Goal: Task Accomplishment & Management: Manage account settings

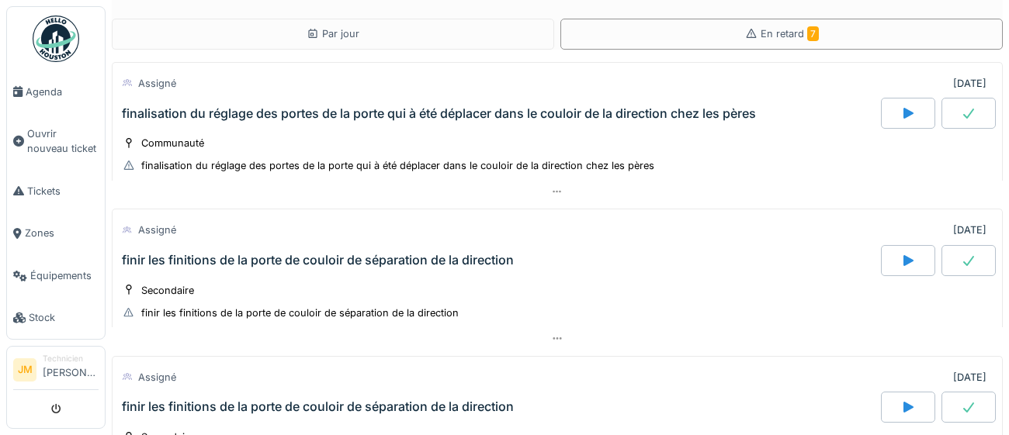
scroll to position [899, 0]
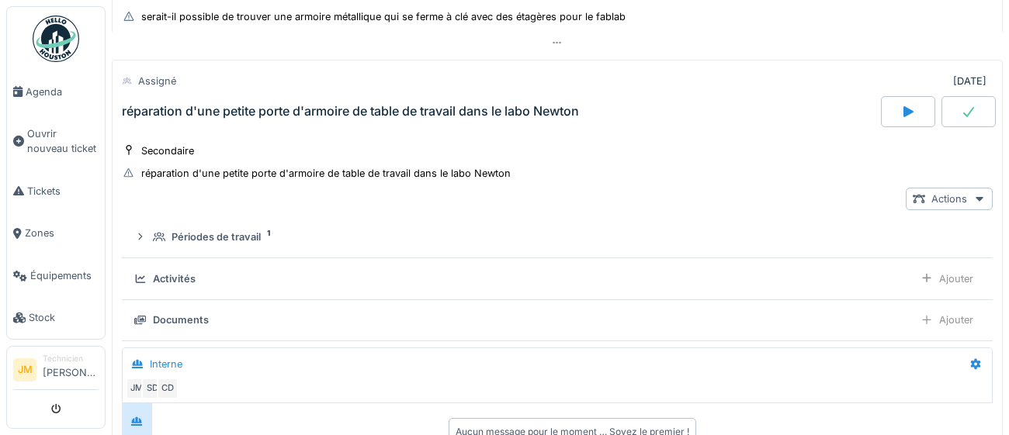
click at [293, 113] on div "réparation d'une petite porte d'armoire de table de travail dans le labo Newton" at bounding box center [350, 111] width 457 height 15
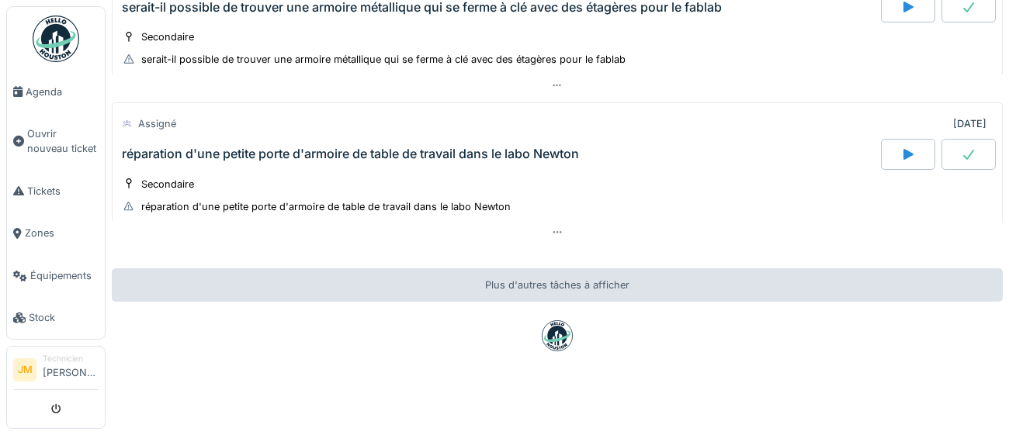
click at [277, 154] on div "réparation d'une petite porte d'armoire de table de travail dans le labo Newton" at bounding box center [350, 154] width 457 height 15
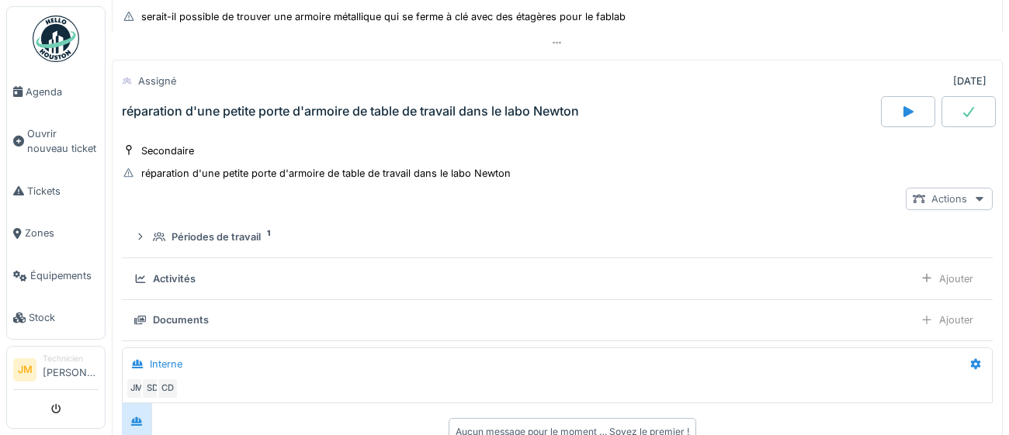
click at [974, 200] on icon at bounding box center [979, 199] width 12 height 10
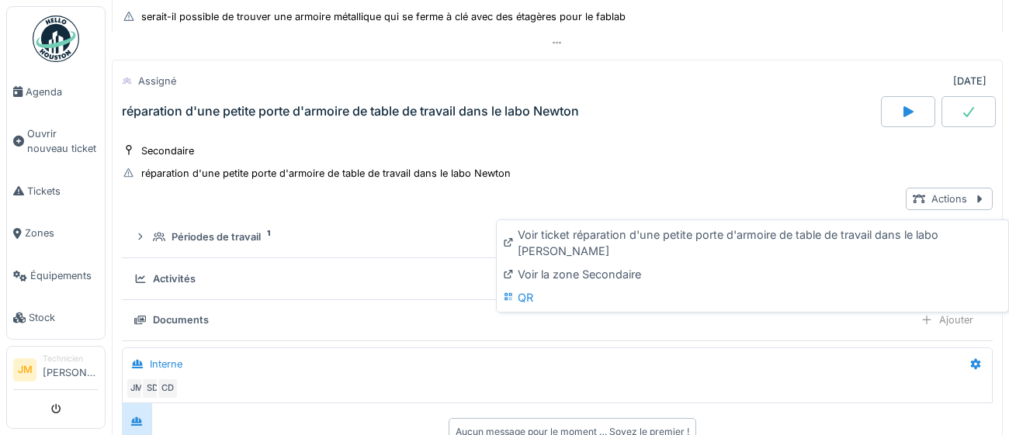
click at [803, 181] on div "Secondaire réparation d'une petite porte d'armoire de table de travail dans le …" at bounding box center [557, 162] width 871 height 39
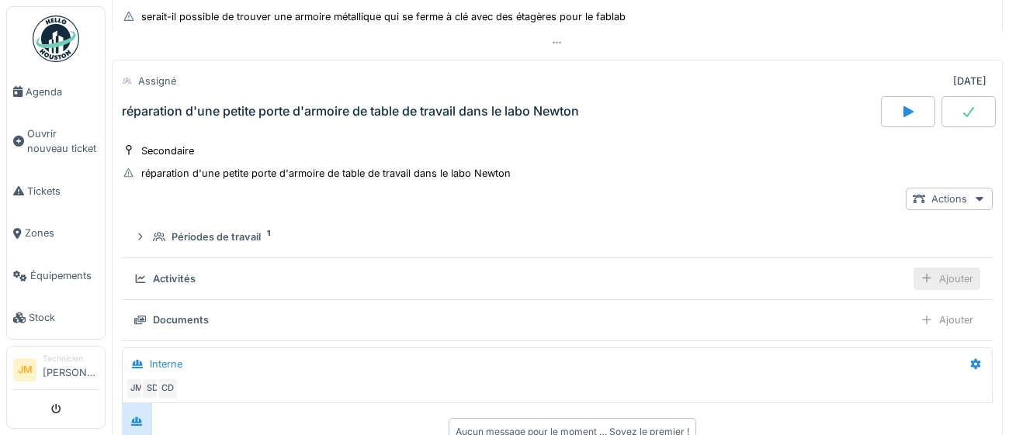
click at [970, 286] on div "Ajouter" at bounding box center [947, 279] width 67 height 23
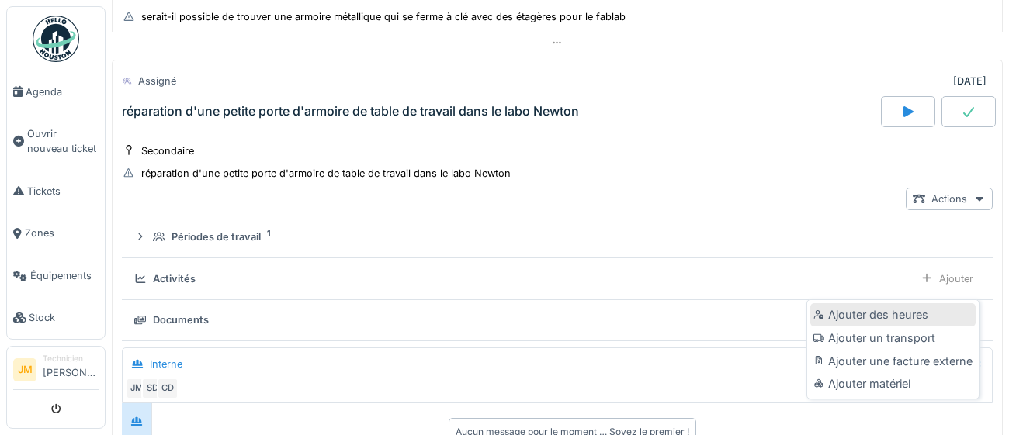
click at [925, 314] on div "Ajouter des heures" at bounding box center [892, 315] width 165 height 23
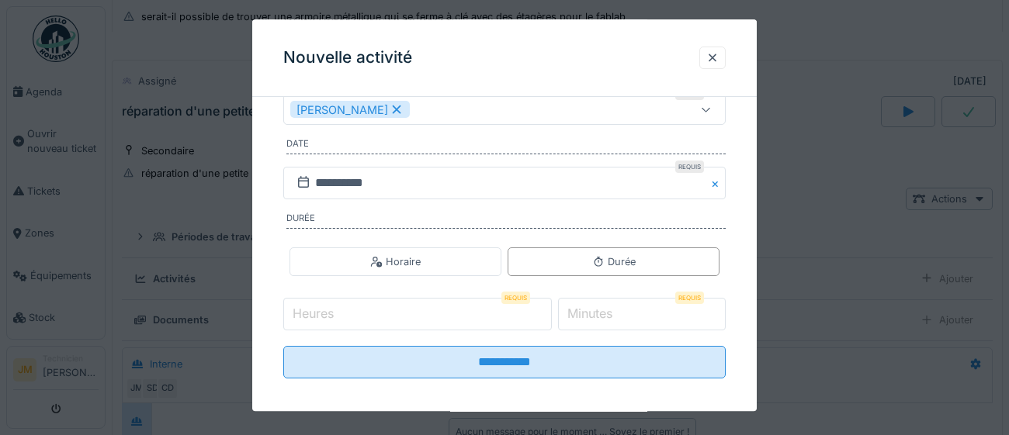
scroll to position [213, 0]
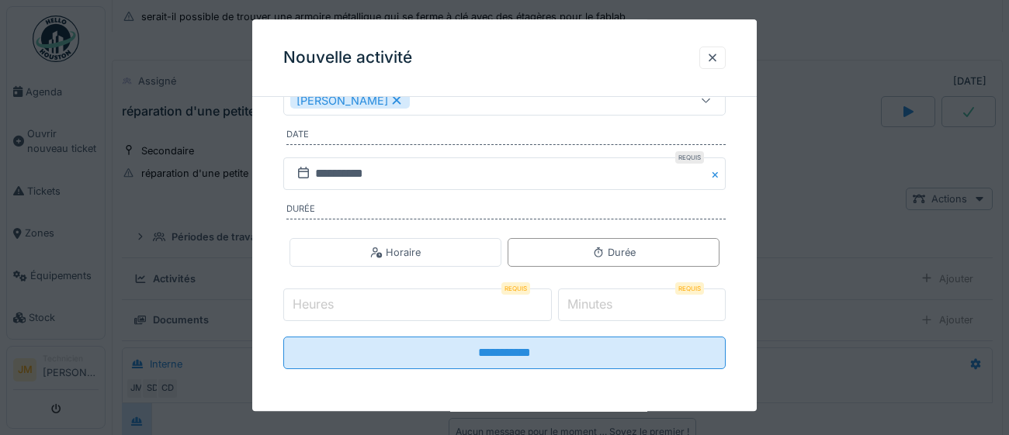
click at [358, 304] on input "Heures" at bounding box center [417, 306] width 269 height 33
type input "*"
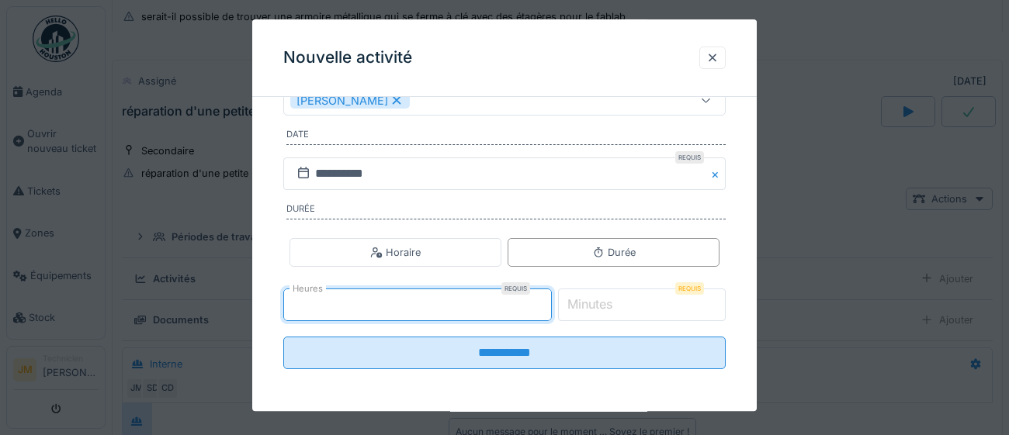
type input "*"
click at [597, 304] on label "Minutes" at bounding box center [589, 305] width 51 height 19
click at [597, 304] on input "*" at bounding box center [642, 306] width 168 height 33
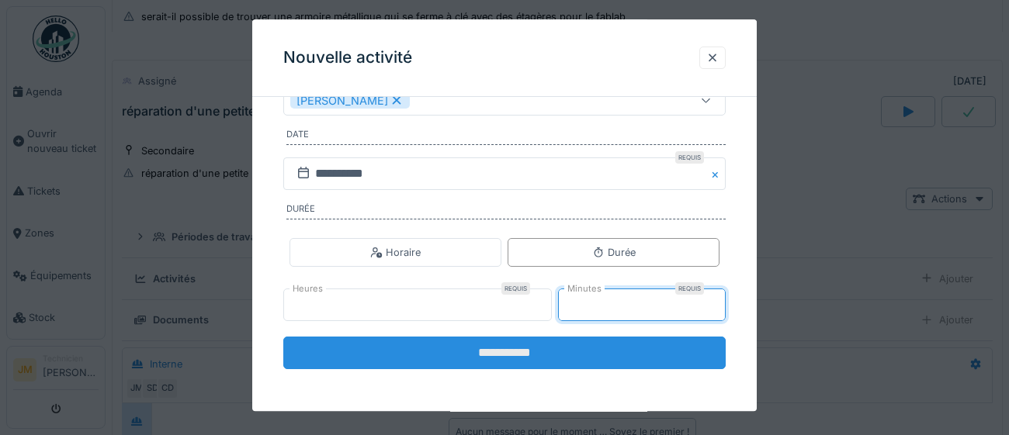
type input "**"
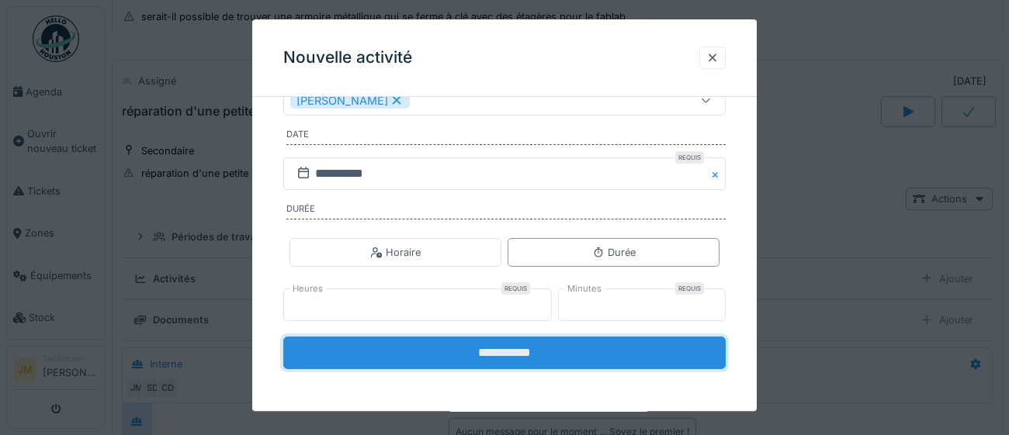
click at [540, 352] on input "**********" at bounding box center [504, 354] width 442 height 33
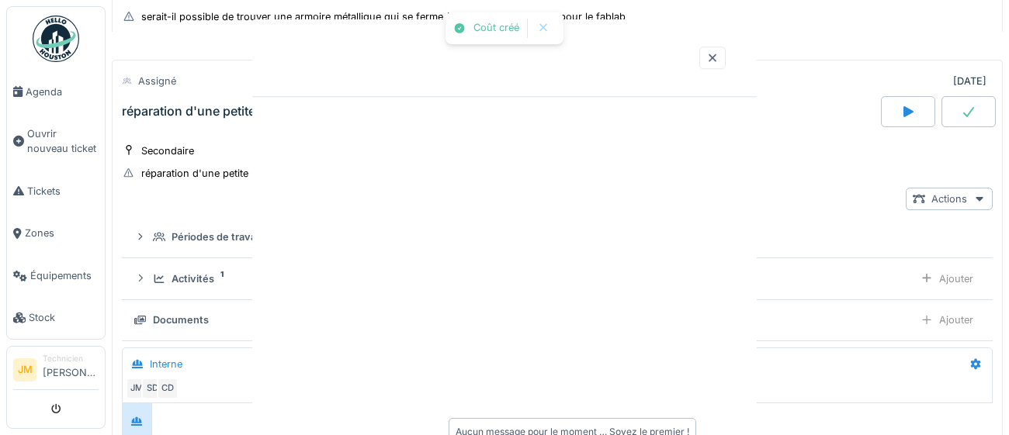
scroll to position [0, 0]
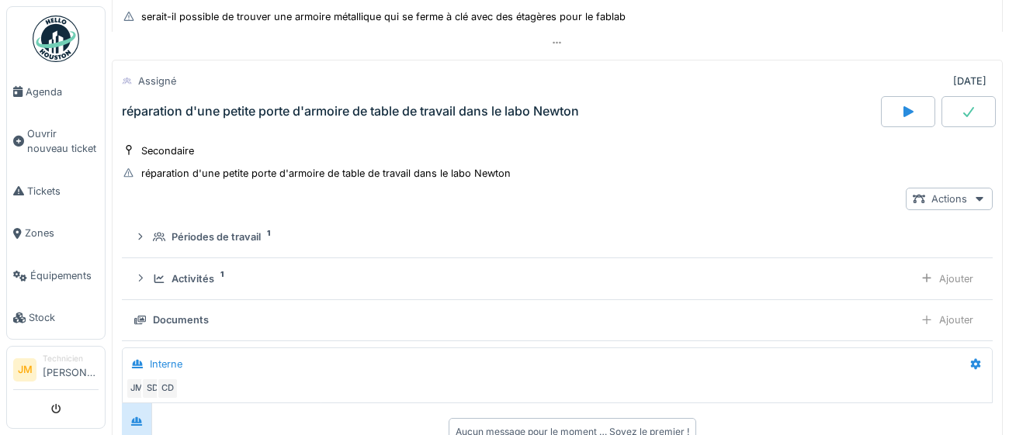
click at [972, 118] on icon at bounding box center [969, 112] width 16 height 12
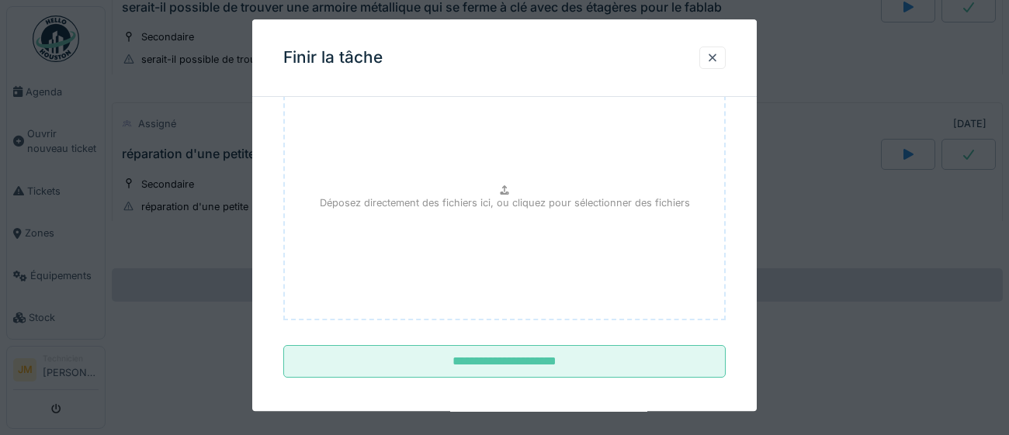
scroll to position [175, 0]
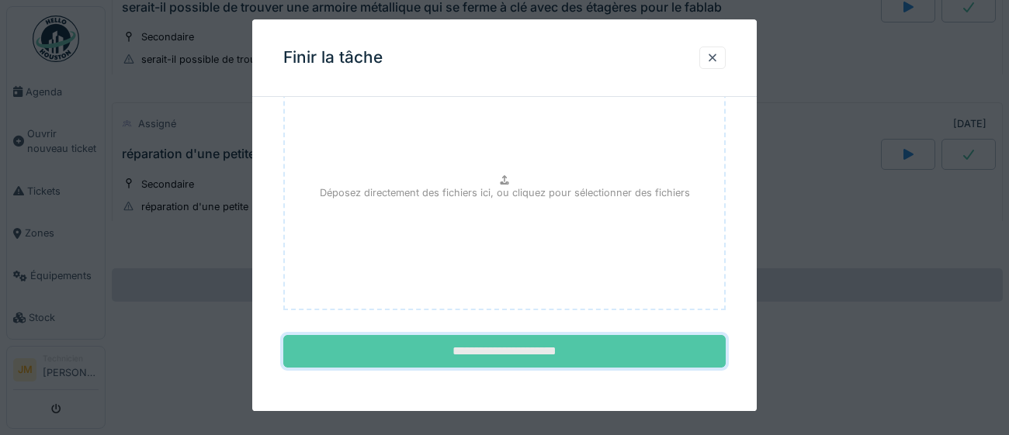
click at [488, 354] on input "**********" at bounding box center [504, 352] width 442 height 33
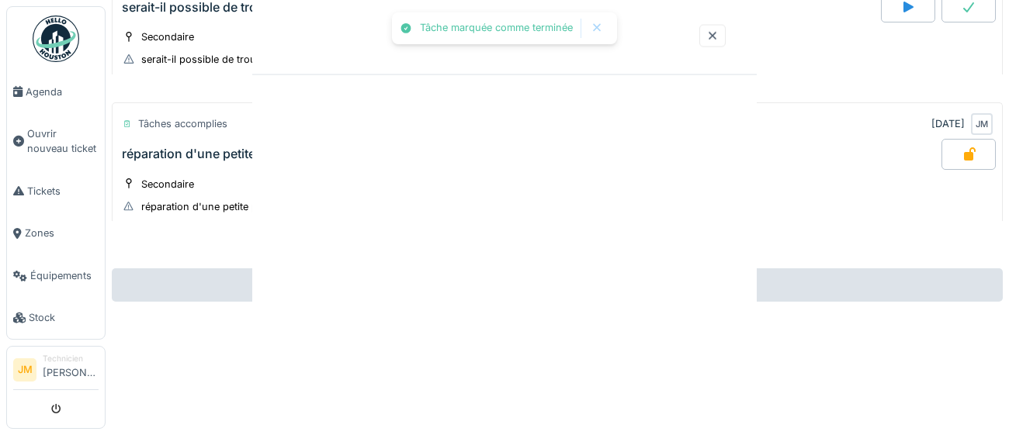
scroll to position [0, 0]
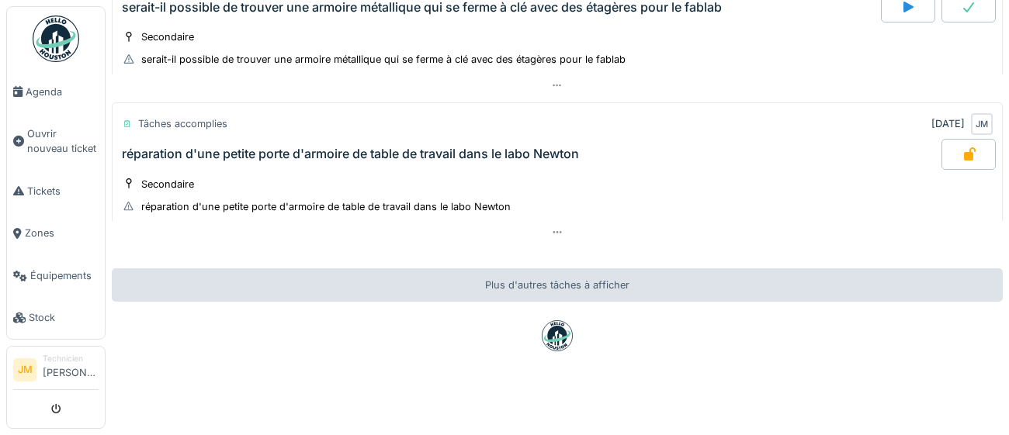
click at [48, 33] on img at bounding box center [56, 39] width 47 height 47
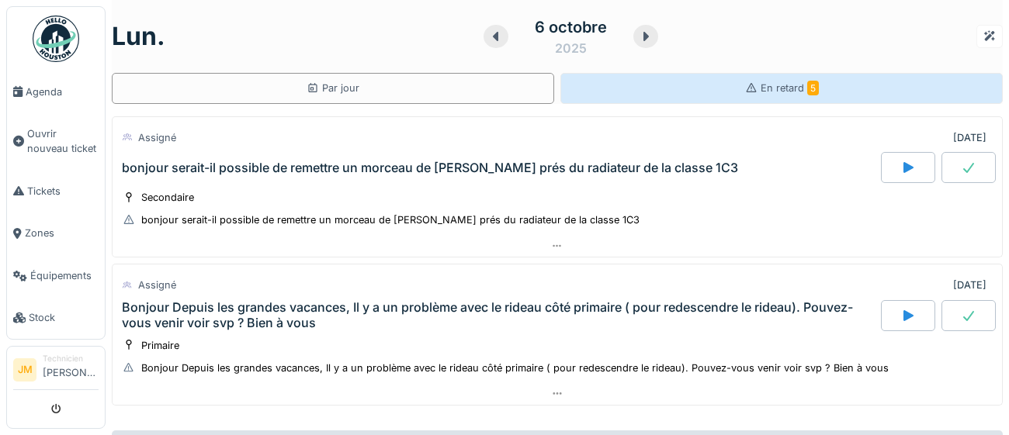
click at [789, 92] on span "En retard 5" at bounding box center [790, 88] width 58 height 12
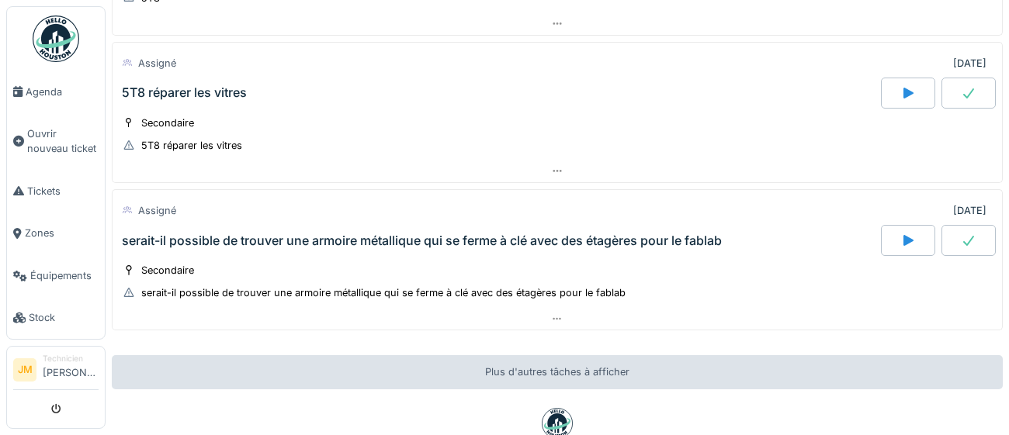
scroll to position [631, 0]
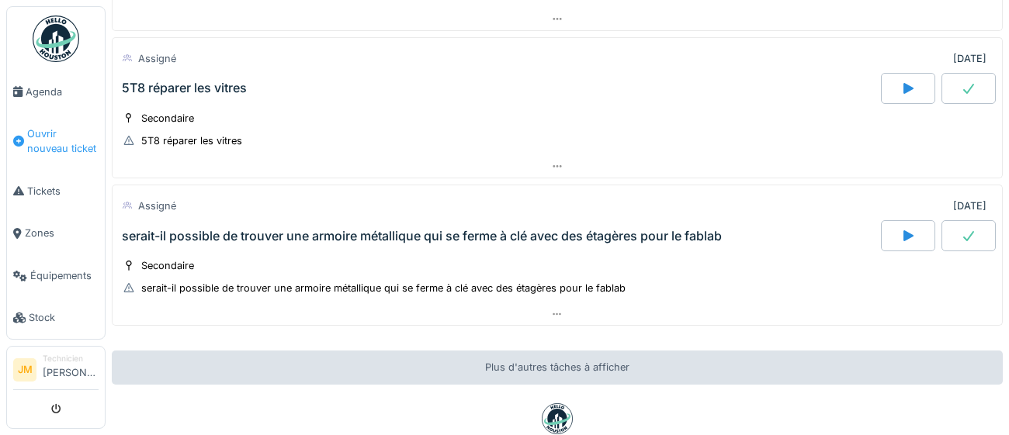
click at [60, 136] on span "Ouvrir nouveau ticket" at bounding box center [62, 141] width 71 height 29
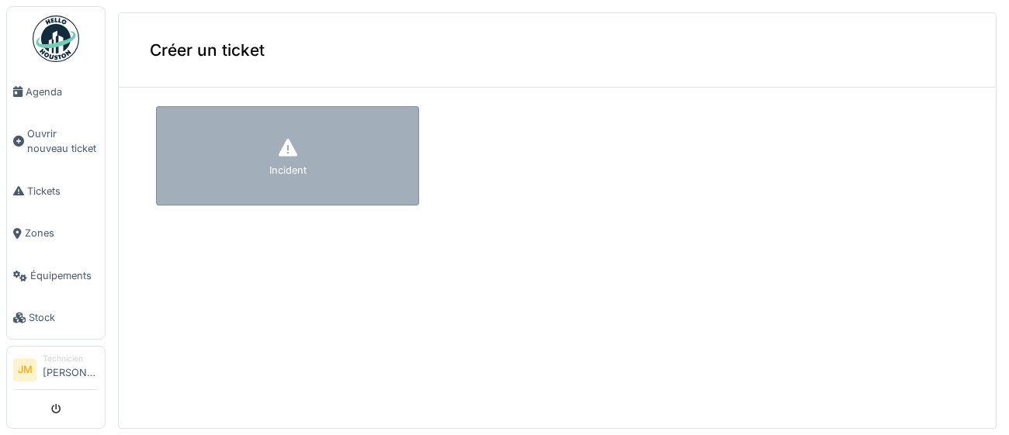
click at [293, 154] on icon at bounding box center [287, 148] width 23 height 19
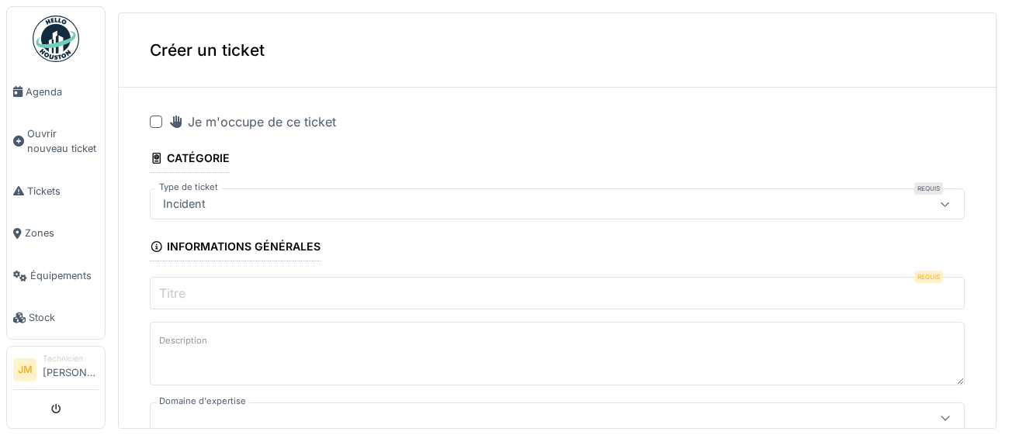
click at [157, 121] on div at bounding box center [156, 122] width 12 height 12
click at [327, 343] on textarea "Description" at bounding box center [557, 354] width 815 height 64
paste textarea "**********"
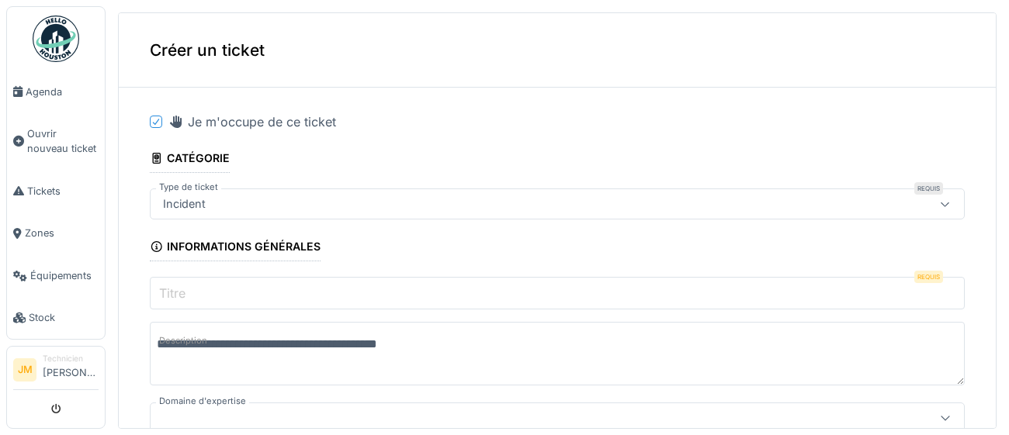
click at [165, 342] on label "Description" at bounding box center [183, 340] width 54 height 19
click at [165, 342] on textarea "**********" at bounding box center [557, 354] width 815 height 64
click at [0, 0] on lt-span "* *****" at bounding box center [0, 0] width 0 height 0
type textarea "**********"
click at [272, 292] on input "Titre" at bounding box center [557, 293] width 815 height 33
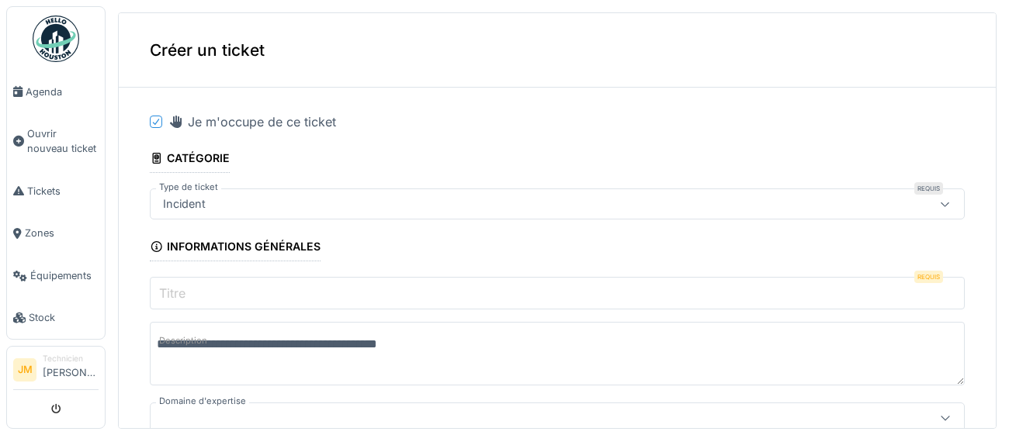
paste input "**********"
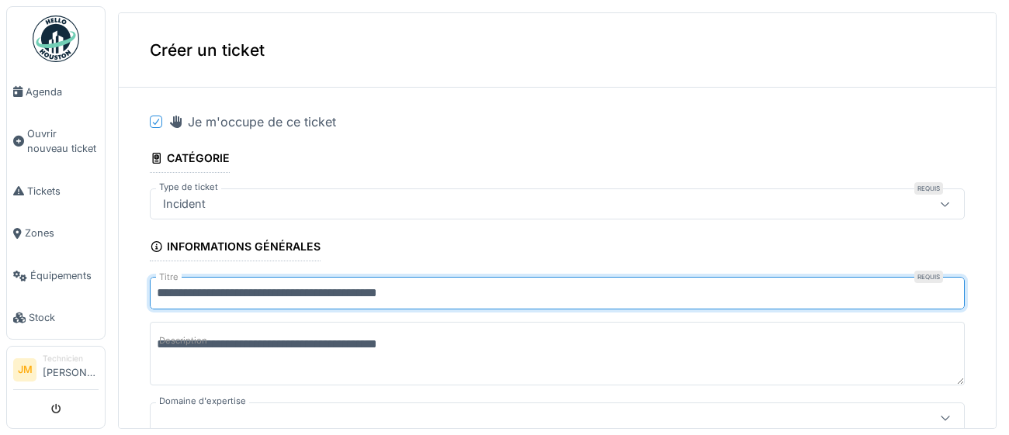
click at [233, 300] on input "**********" at bounding box center [557, 293] width 815 height 33
click at [168, 293] on input "**********" at bounding box center [557, 293] width 815 height 33
drag, startPoint x: 198, startPoint y: 293, endPoint x: 137, endPoint y: 296, distance: 60.6
drag, startPoint x: 262, startPoint y: 292, endPoint x: 438, endPoint y: 286, distance: 175.5
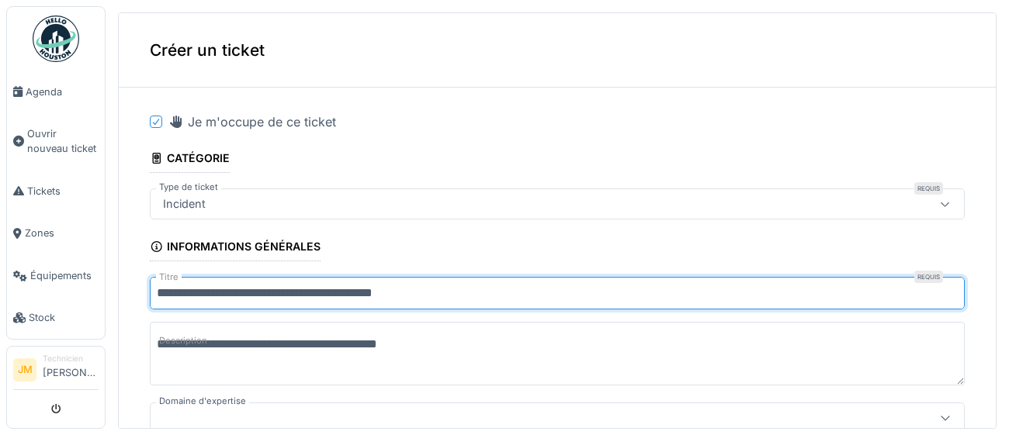
click at [438, 286] on input "**********" at bounding box center [557, 293] width 815 height 33
type input "**********"
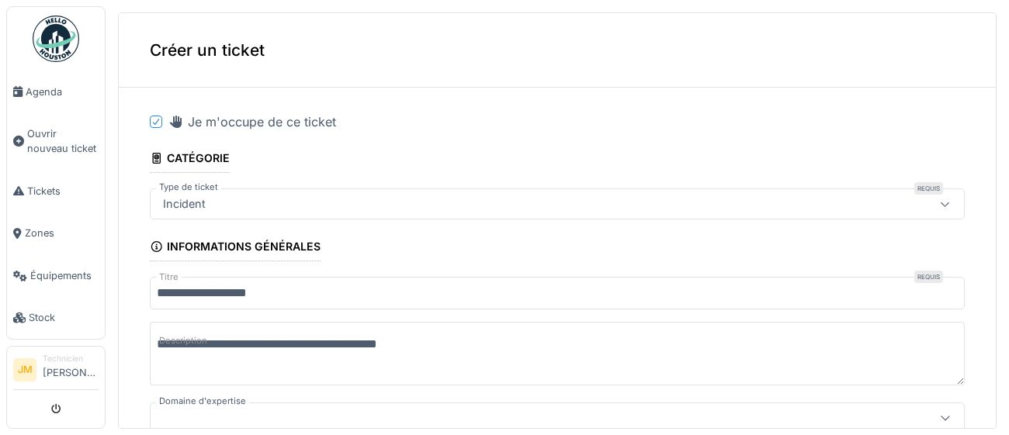
click at [200, 352] on textarea "**********" at bounding box center [557, 354] width 815 height 64
click at [546, 350] on textarea "**********" at bounding box center [557, 354] width 815 height 64
click at [195, 346] on textarea "**********" at bounding box center [557, 354] width 815 height 64
click at [0, 0] on lt-span "* **" at bounding box center [0, 0] width 0 height 0
click at [543, 365] on textarea "**********" at bounding box center [557, 354] width 815 height 64
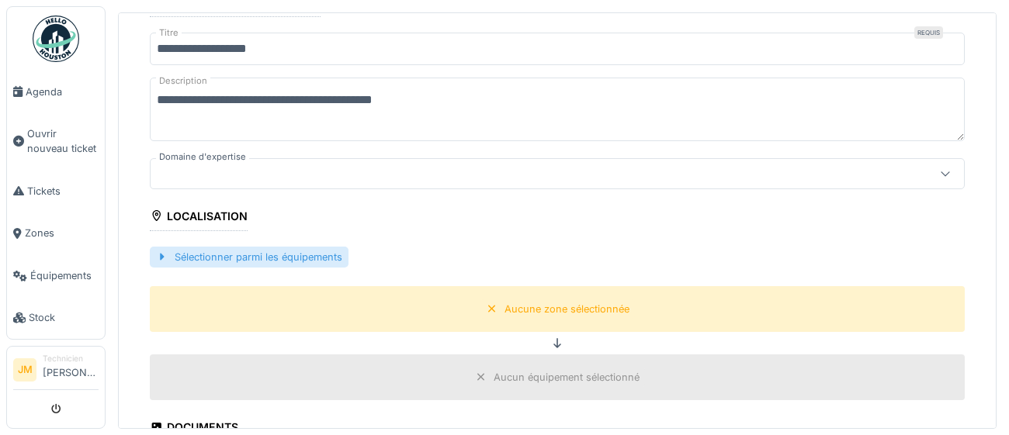
scroll to position [247, 0]
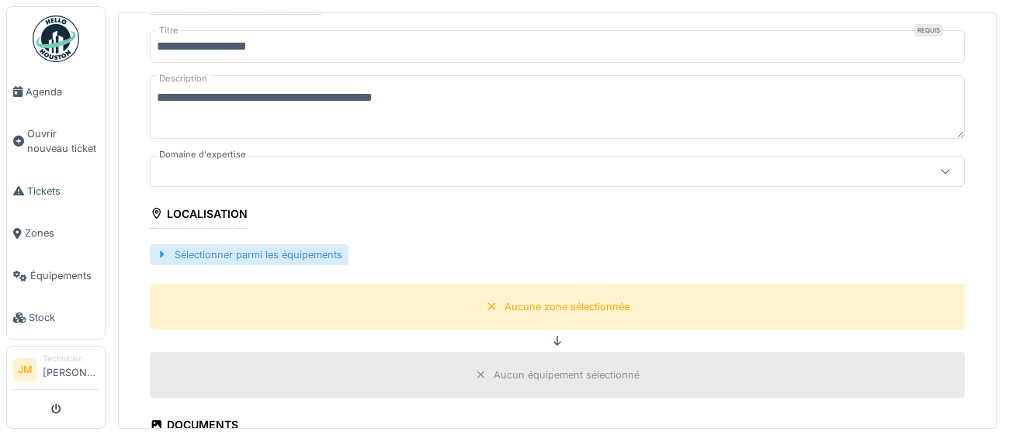
type textarea "**********"
click at [299, 254] on div "Sélectionner parmi les équipements" at bounding box center [249, 255] width 199 height 21
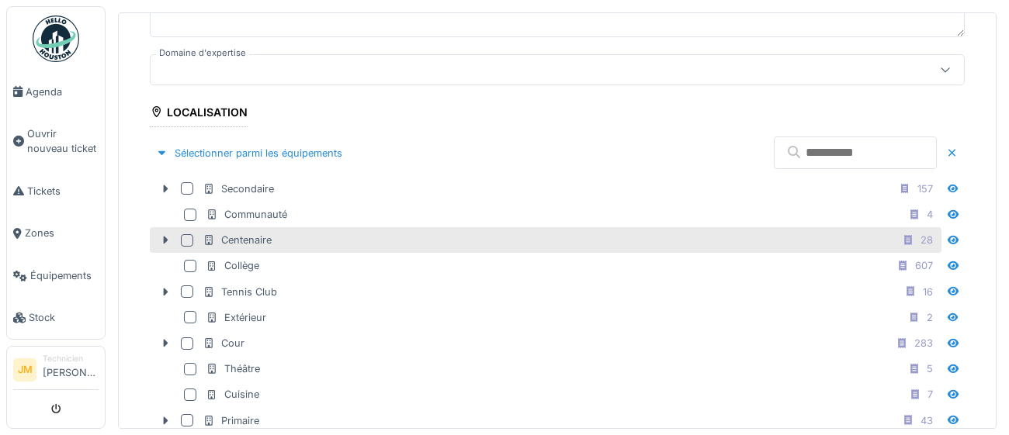
scroll to position [333, 0]
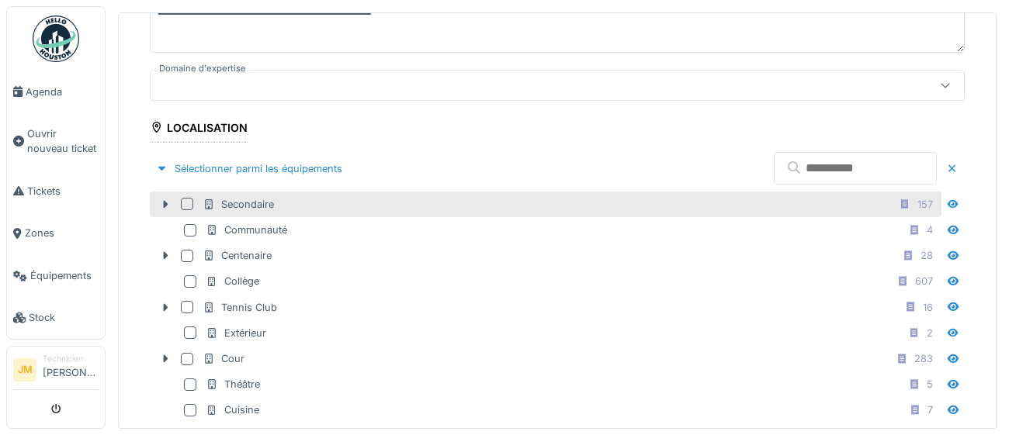
click at [186, 206] on div at bounding box center [187, 204] width 12 height 12
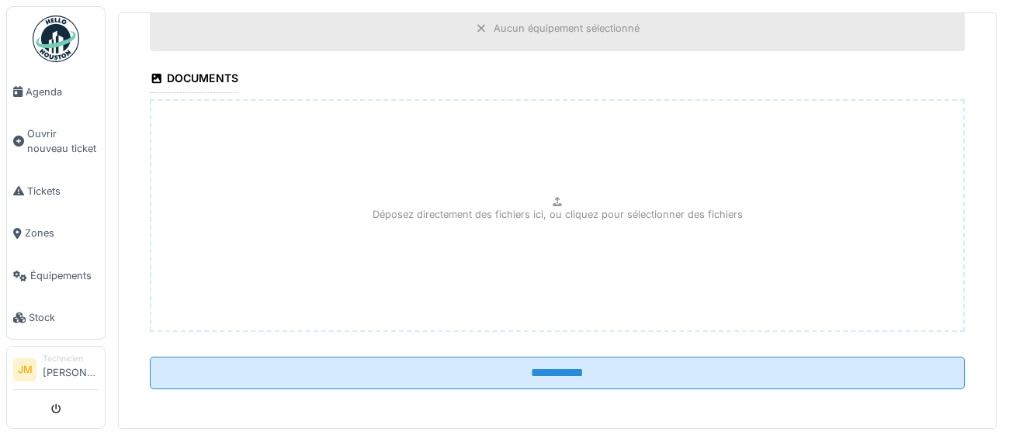
scroll to position [900, 0]
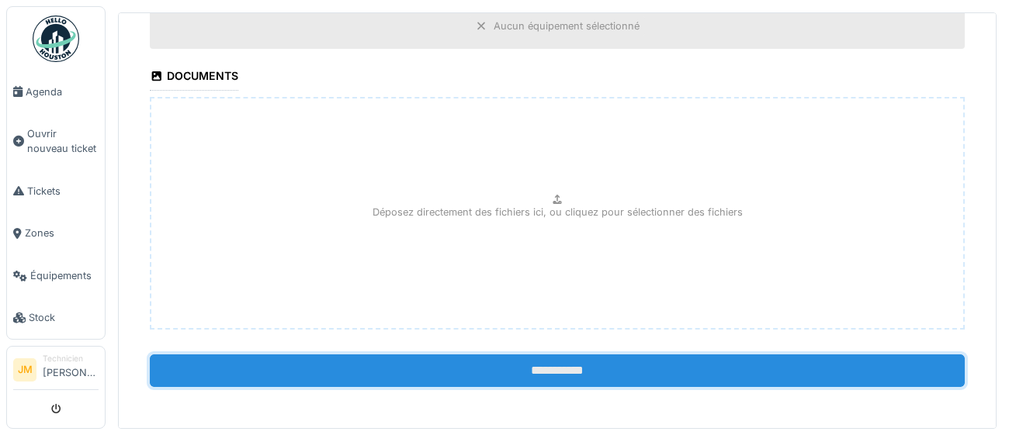
click at [570, 373] on input "**********" at bounding box center [557, 371] width 815 height 33
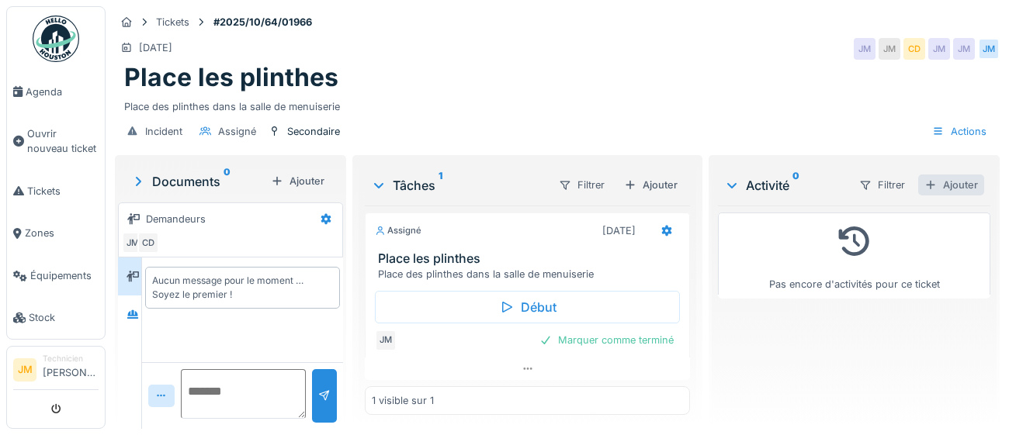
click at [969, 182] on div "Ajouter" at bounding box center [951, 185] width 66 height 21
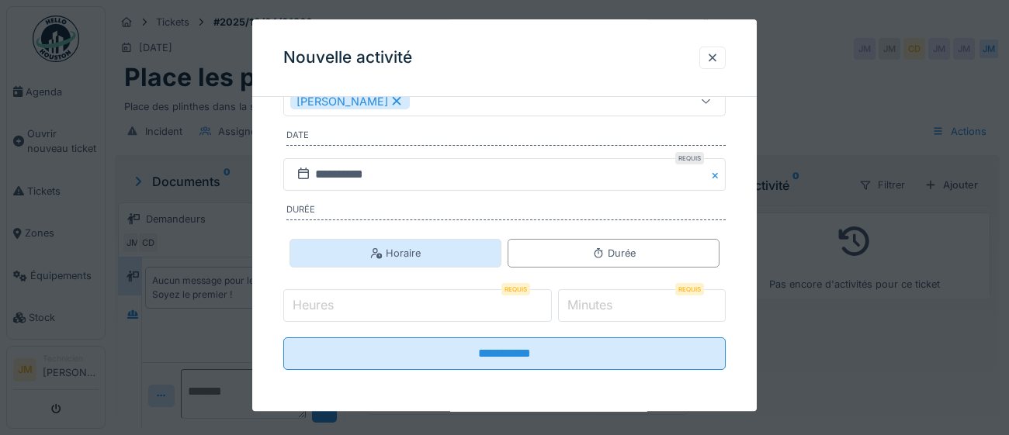
scroll to position [250, 0]
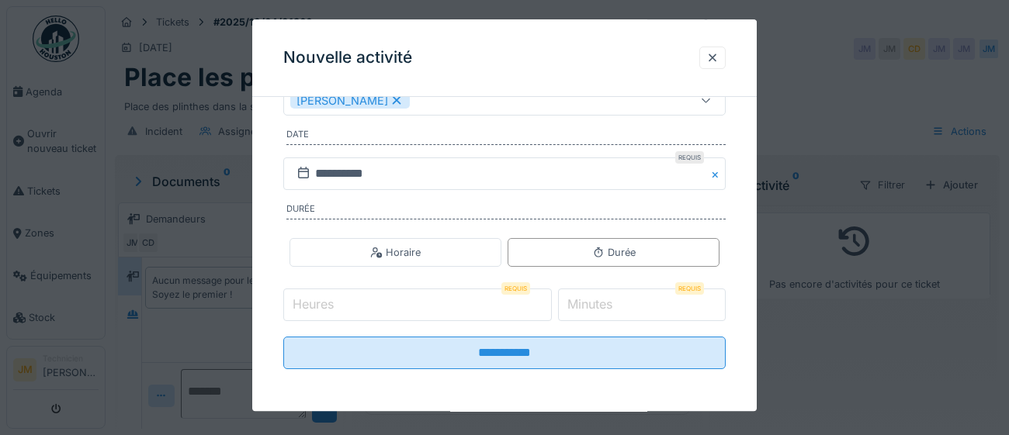
click at [344, 303] on input "Heures" at bounding box center [417, 306] width 269 height 33
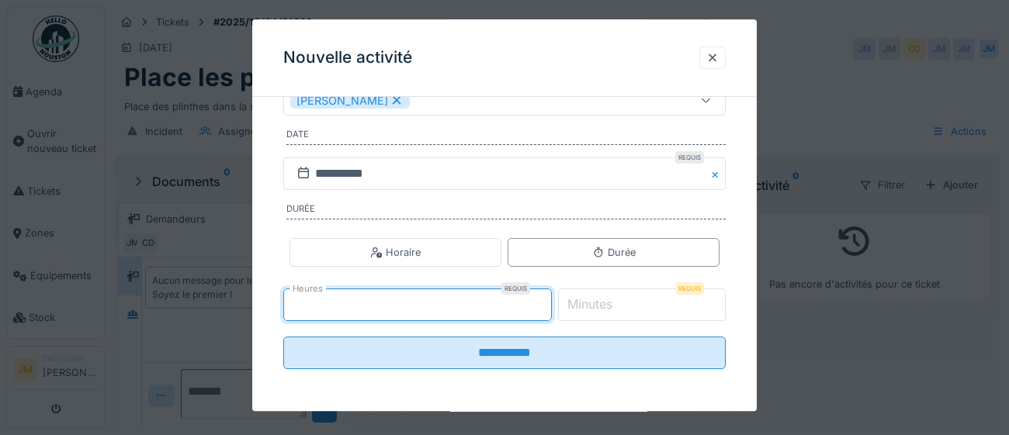
type input "*"
click at [616, 311] on label "Minutes" at bounding box center [589, 305] width 51 height 19
click at [616, 311] on input "*" at bounding box center [642, 306] width 168 height 33
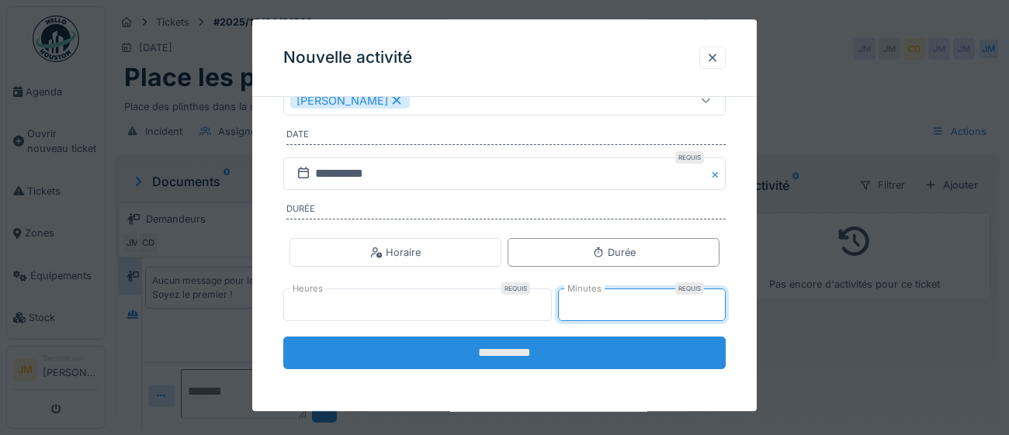
type input "**"
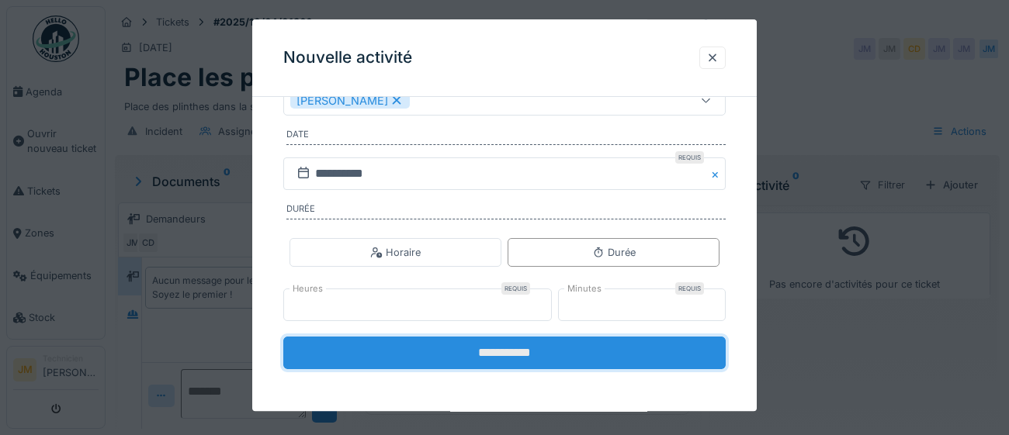
click at [496, 352] on input "**********" at bounding box center [504, 354] width 442 height 33
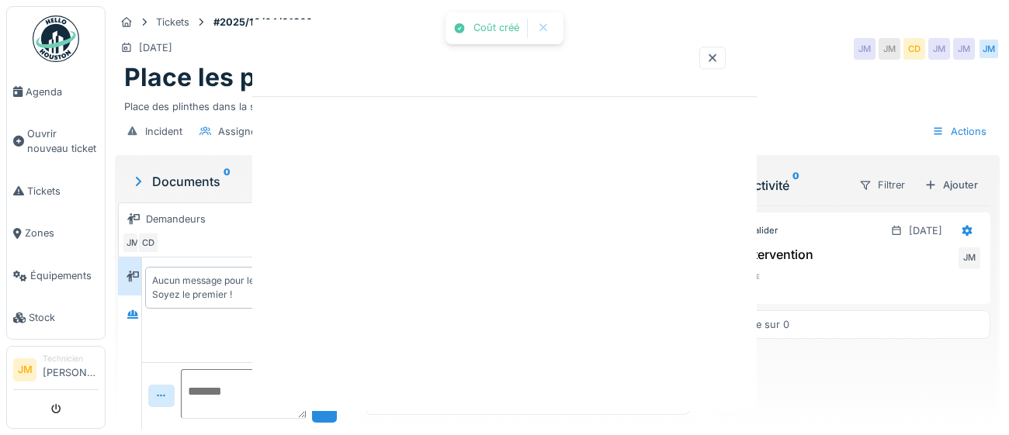
scroll to position [0, 0]
click at [505, 359] on div "Coût créé Annuler Tickets #2025/10/64/01966 13/10/2025 JM JM CD JM JM JM Place …" at bounding box center [558, 217] width 904 height 435
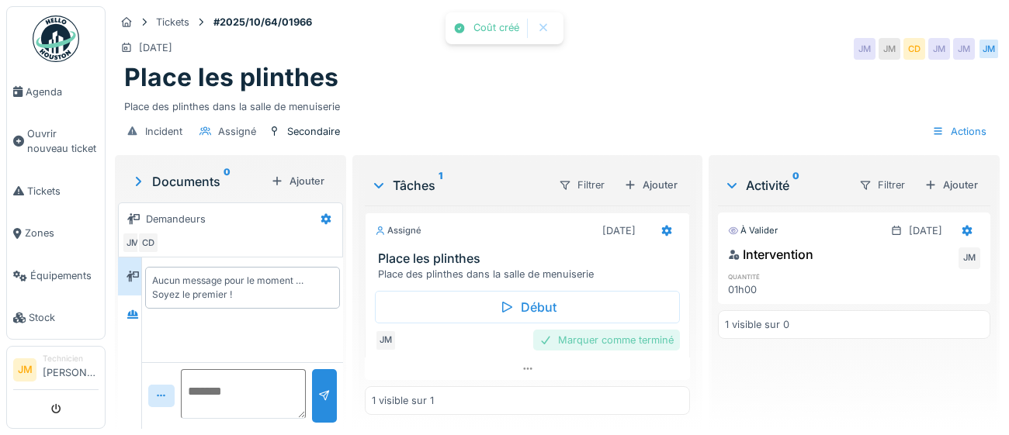
click at [622, 344] on div "Marquer comme terminé" at bounding box center [606, 340] width 147 height 21
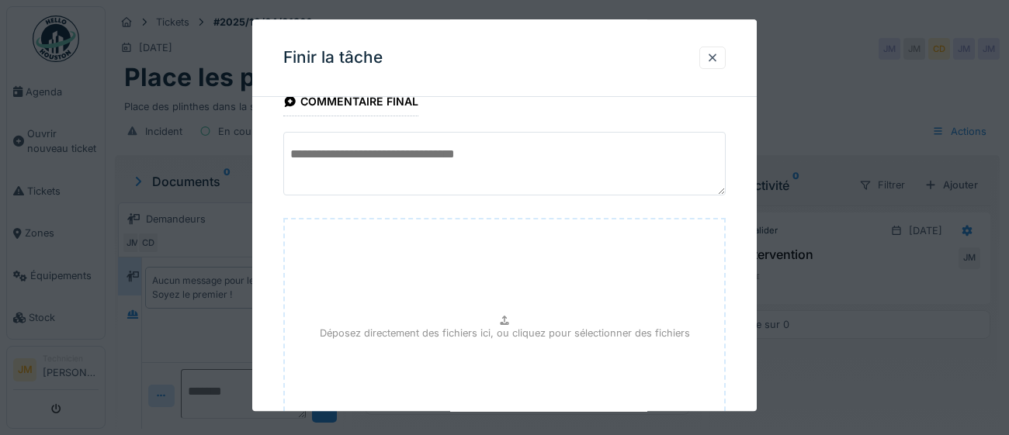
scroll to position [175, 0]
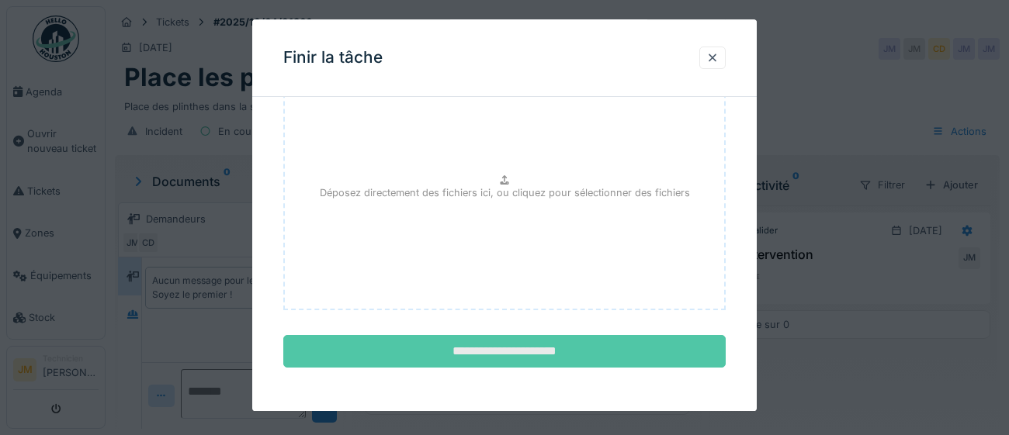
click at [550, 349] on input "**********" at bounding box center [504, 352] width 442 height 33
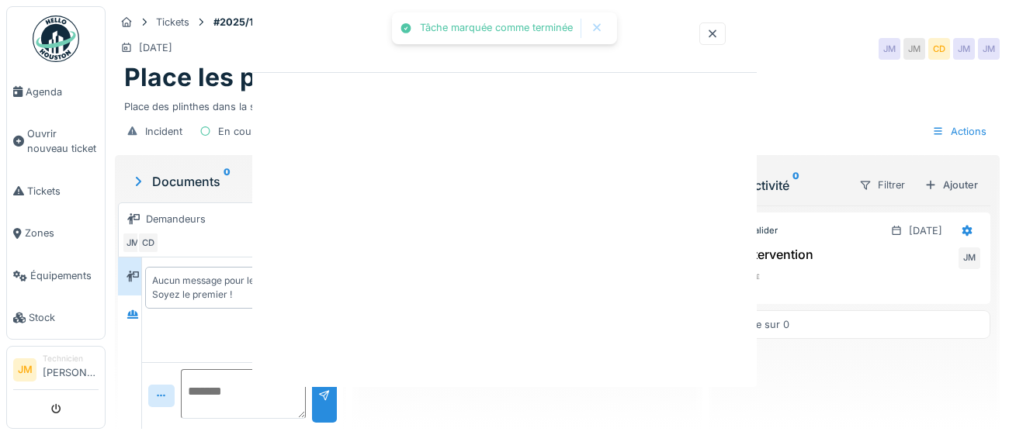
scroll to position [0, 0]
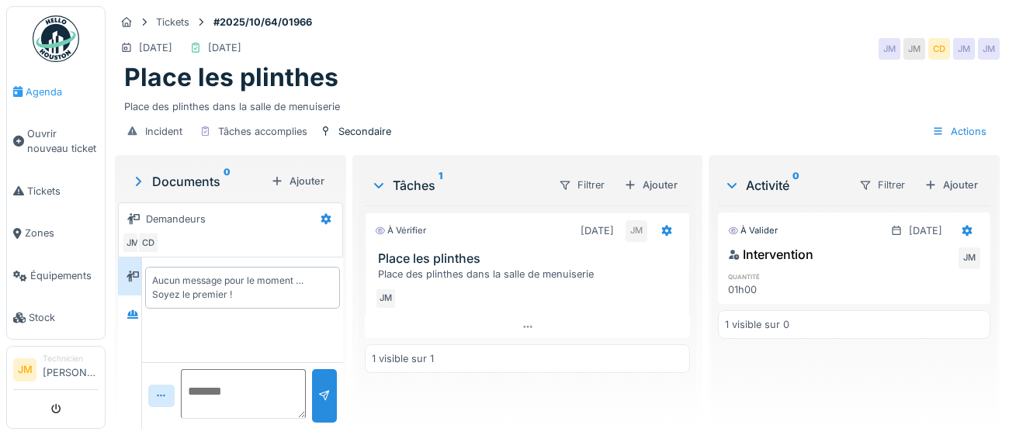
click at [38, 93] on span "Agenda" at bounding box center [62, 92] width 73 height 15
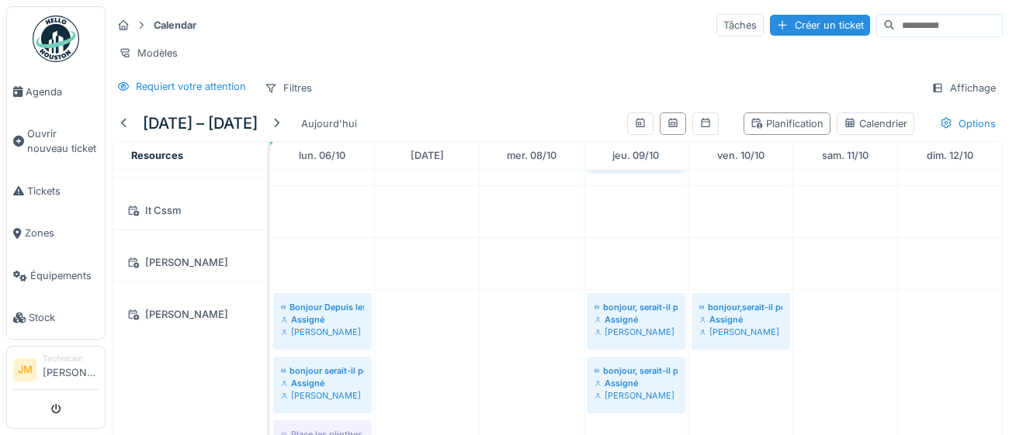
scroll to position [311, 0]
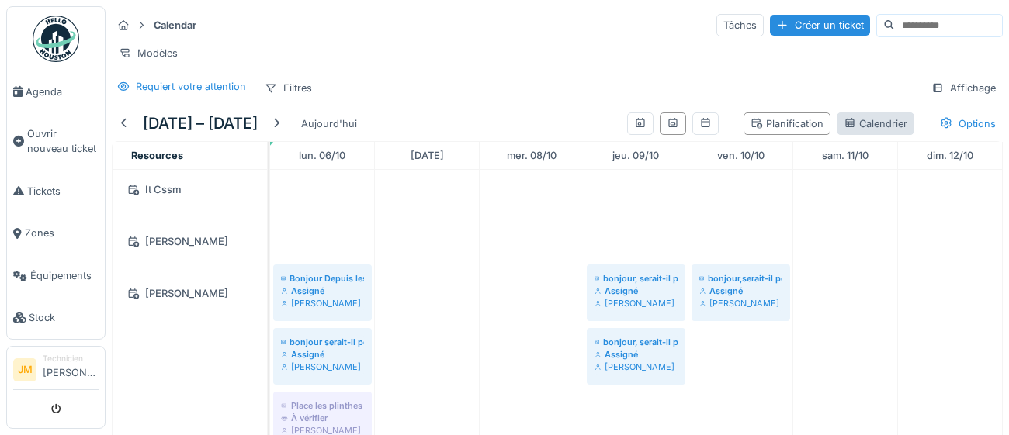
click at [855, 121] on icon at bounding box center [850, 123] width 12 height 10
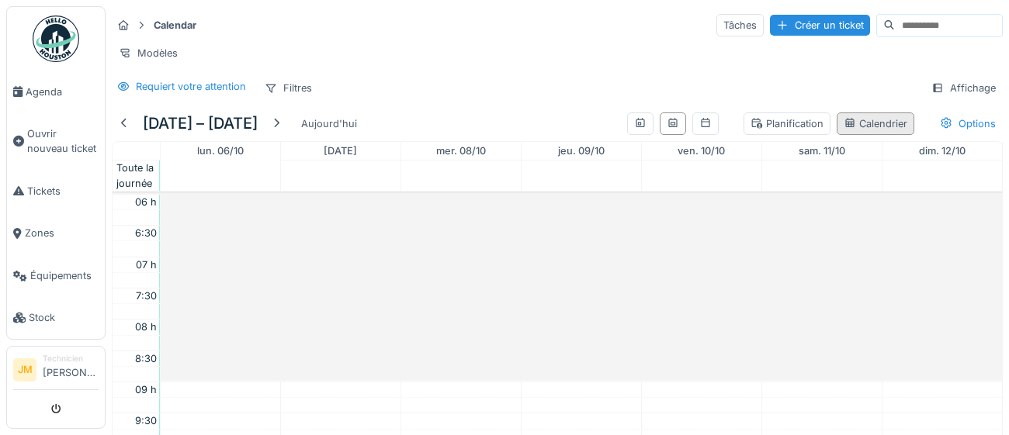
click at [857, 123] on div "Calendrier" at bounding box center [876, 123] width 64 height 15
click at [807, 127] on div "Planification" at bounding box center [787, 123] width 73 height 15
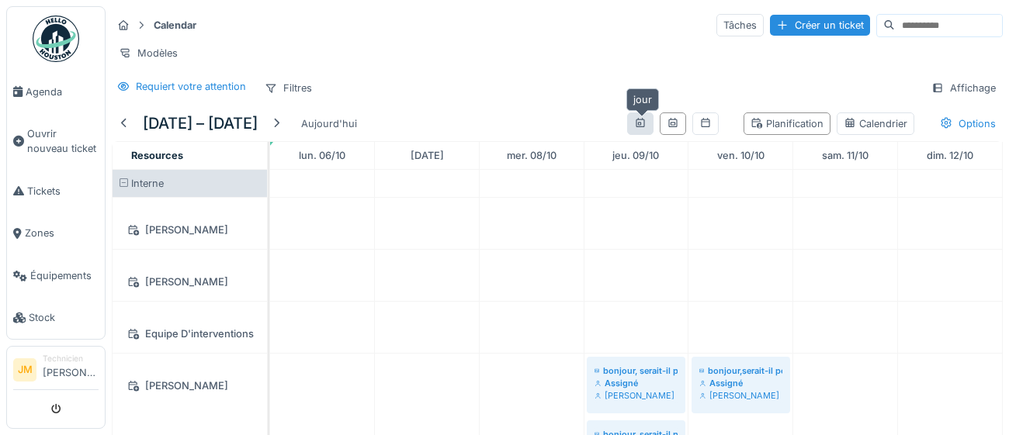
click at [639, 122] on icon at bounding box center [640, 123] width 12 height 10
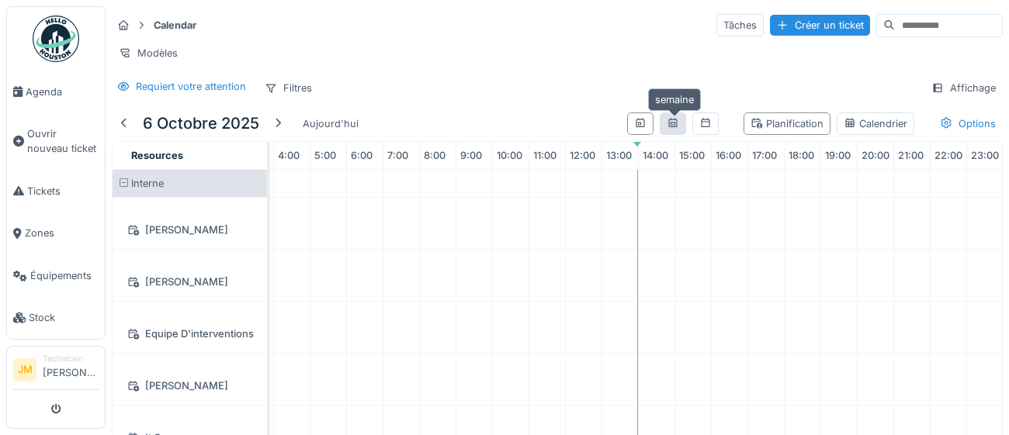
click at [671, 126] on icon at bounding box center [672, 122] width 9 height 9
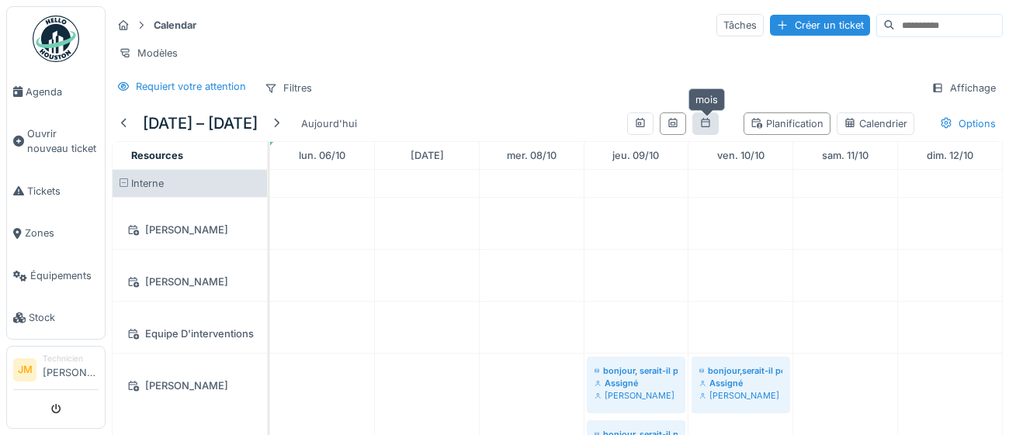
click at [700, 127] on icon at bounding box center [705, 123] width 12 height 10
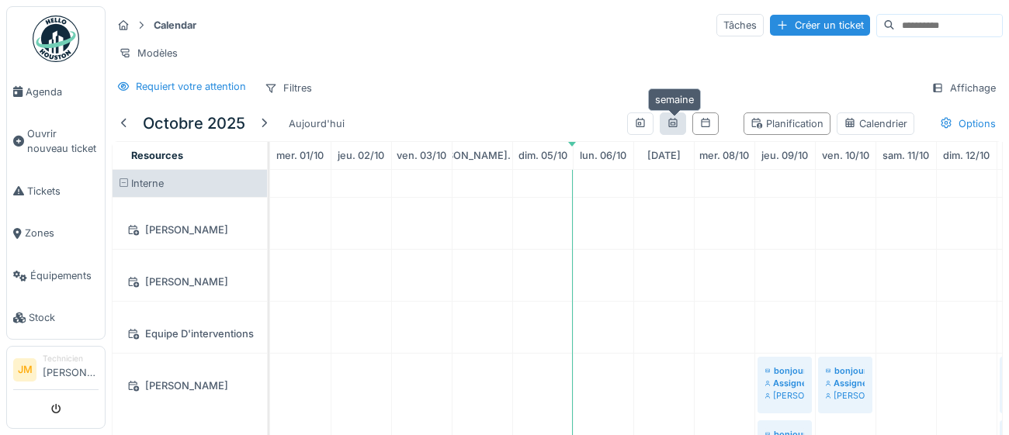
click at [669, 127] on icon at bounding box center [673, 123] width 12 height 10
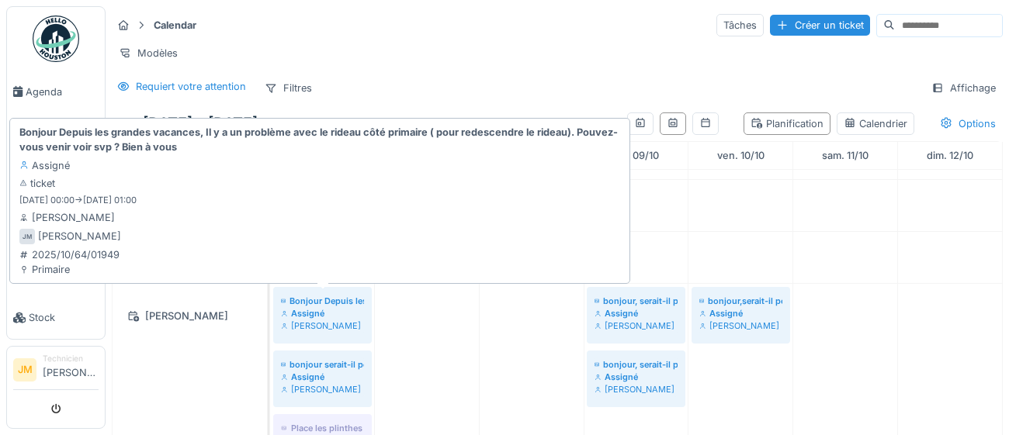
click at [325, 320] on div "[PERSON_NAME]" at bounding box center [322, 326] width 83 height 12
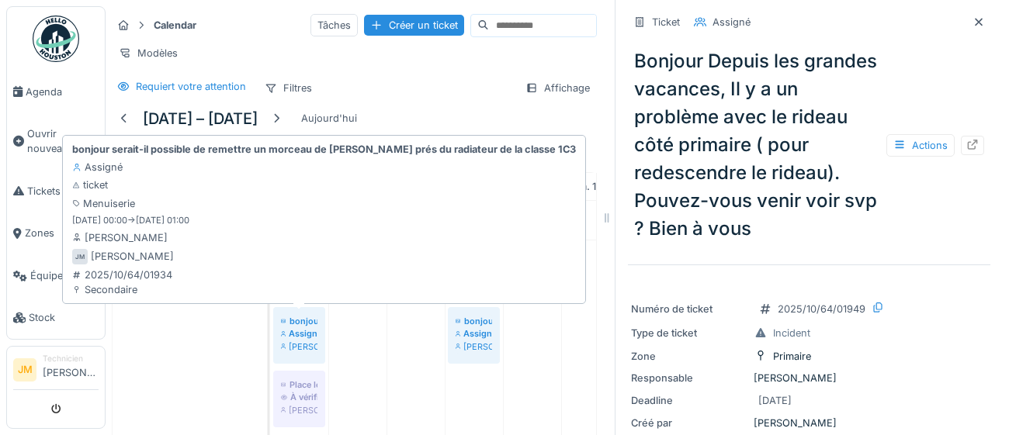
click at [307, 341] on div "[PERSON_NAME]" at bounding box center [299, 347] width 36 height 12
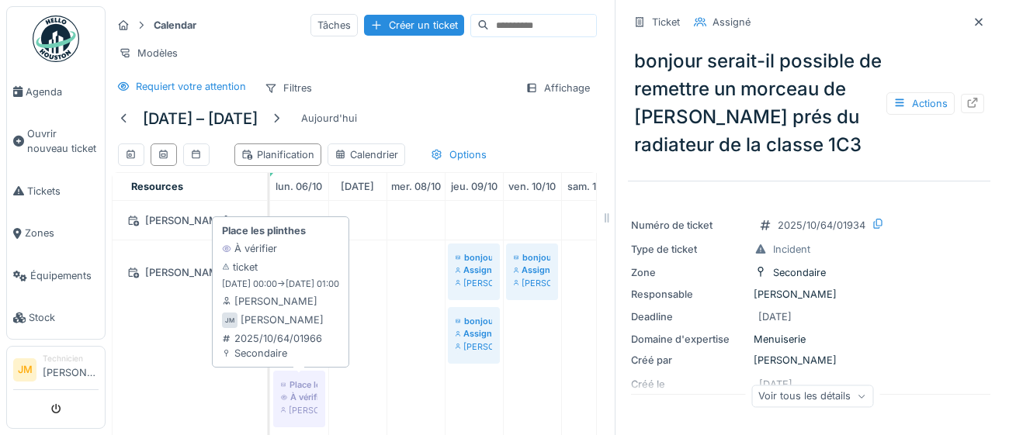
click at [293, 404] on div "[PERSON_NAME]" at bounding box center [299, 410] width 36 height 12
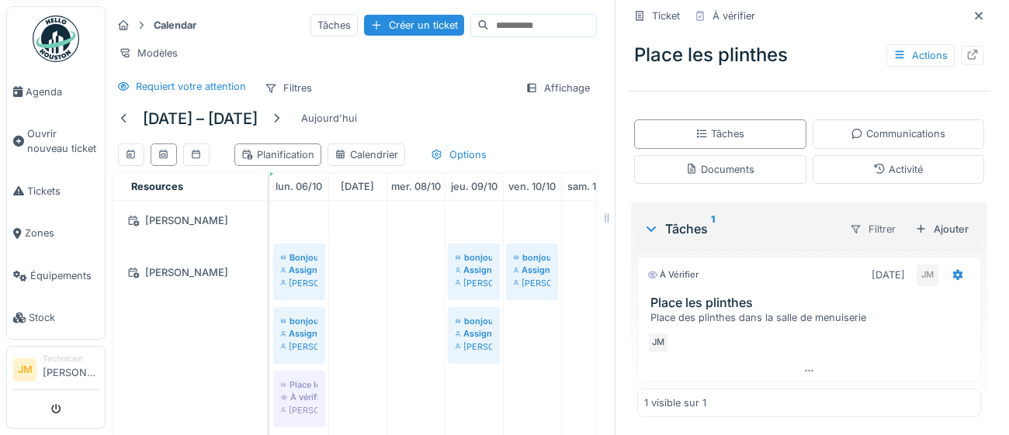
scroll to position [255, 0]
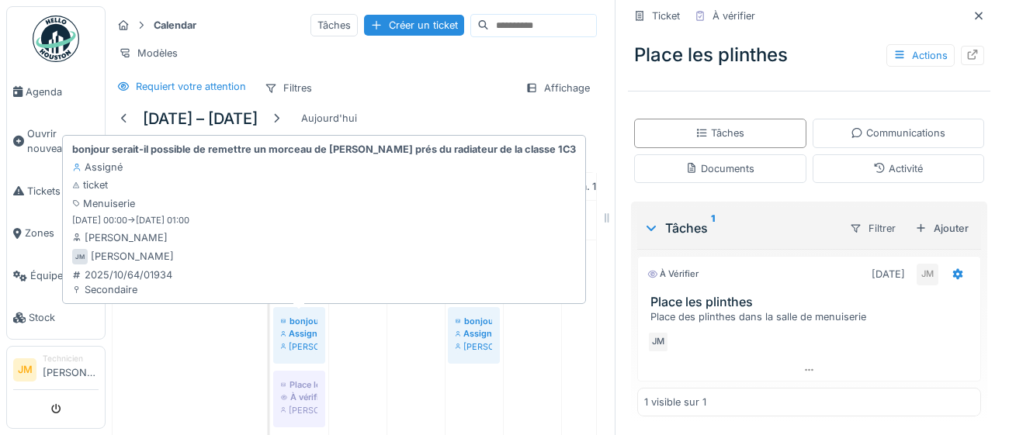
click at [297, 343] on div "[PERSON_NAME]" at bounding box center [299, 347] width 36 height 12
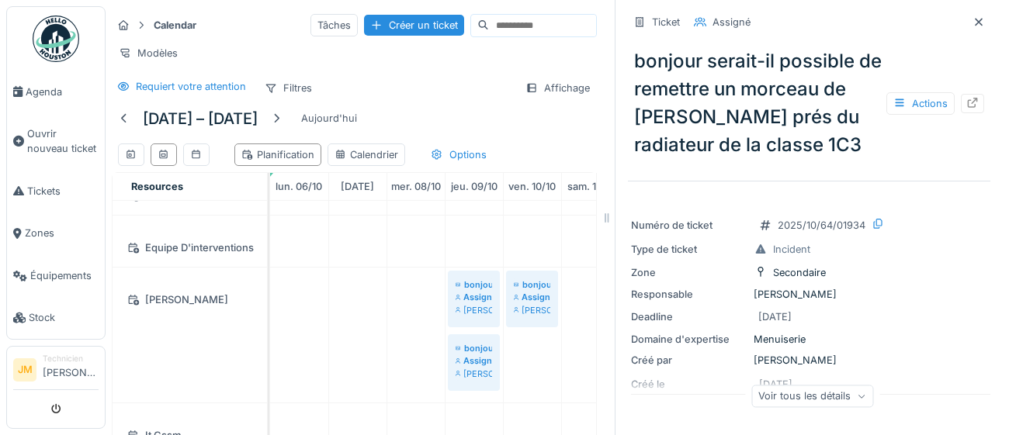
scroll to position [61, 0]
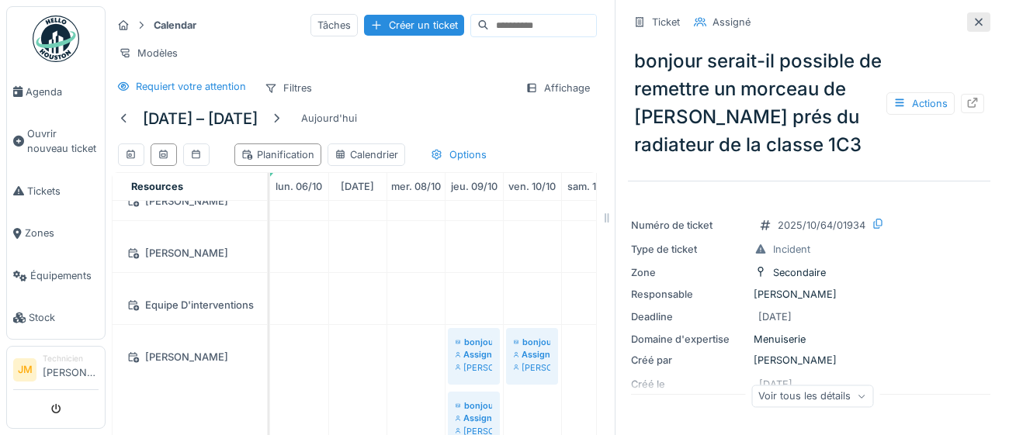
click at [980, 25] on icon at bounding box center [979, 22] width 12 height 10
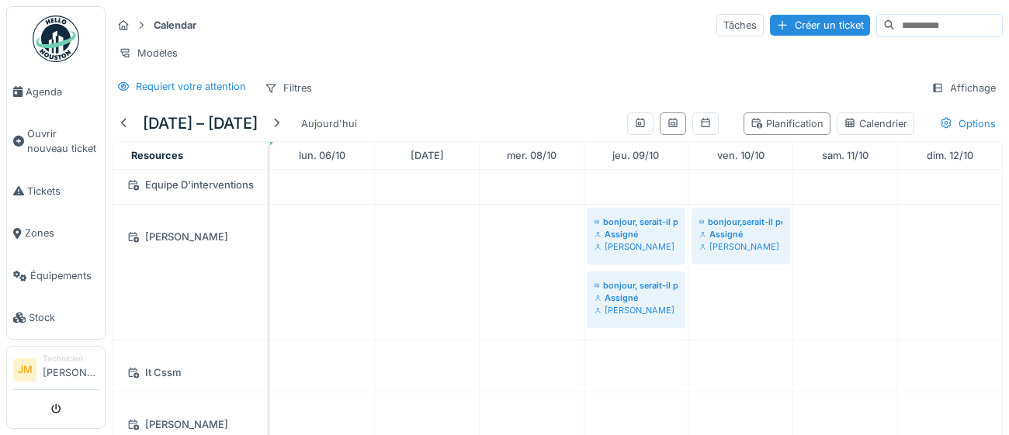
scroll to position [311, 0]
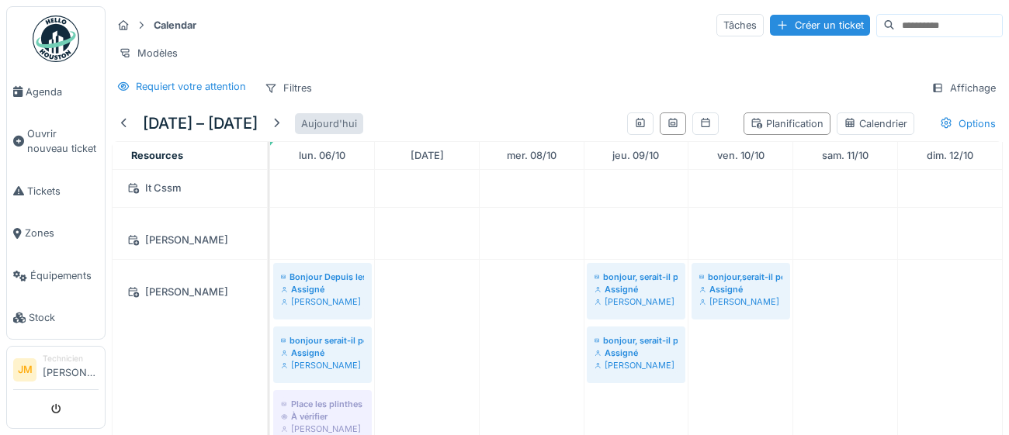
click at [346, 127] on div "Aujourd'hui" at bounding box center [329, 123] width 68 height 21
click at [879, 130] on div "Calendrier" at bounding box center [876, 123] width 64 height 15
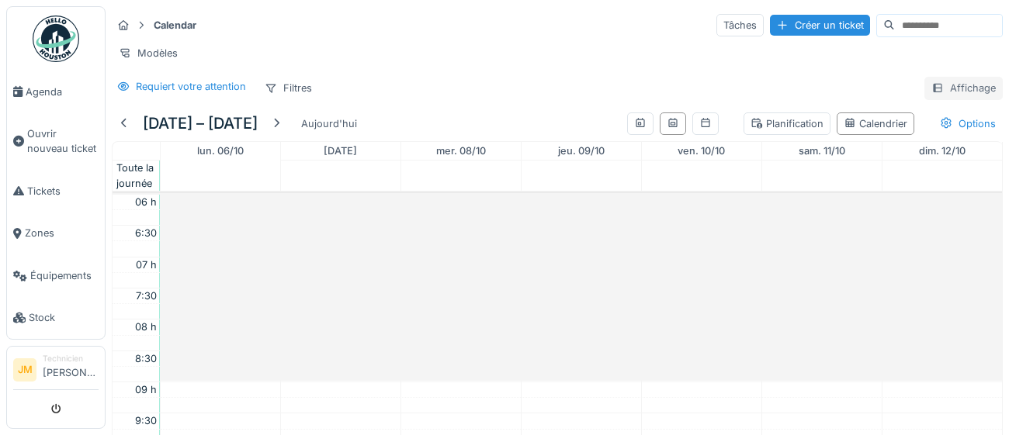
click at [966, 88] on div "Affichage" at bounding box center [964, 88] width 78 height 23
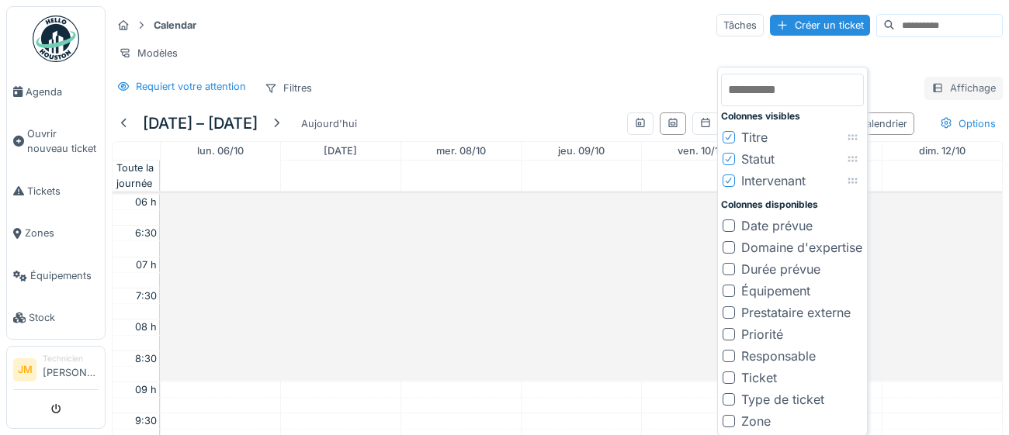
click at [964, 90] on div "Affichage" at bounding box center [964, 88] width 78 height 23
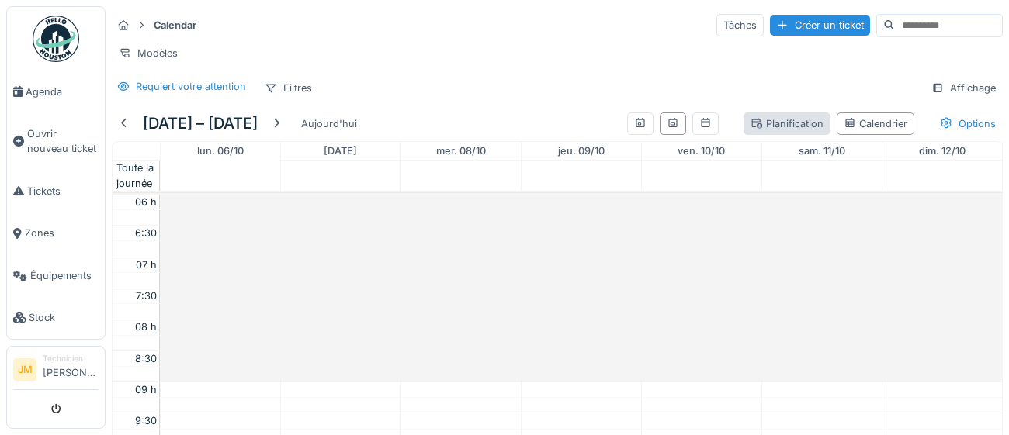
click at [771, 127] on div "Planification" at bounding box center [787, 123] width 73 height 15
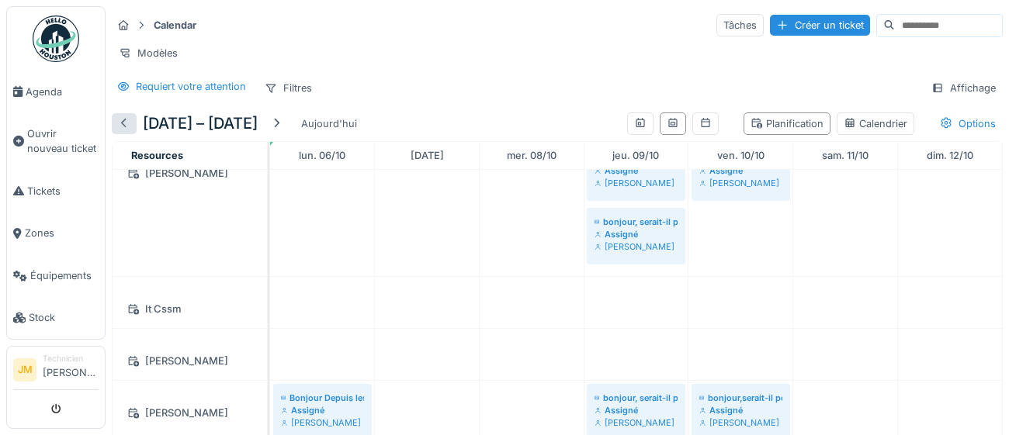
click at [123, 126] on div at bounding box center [124, 123] width 12 height 15
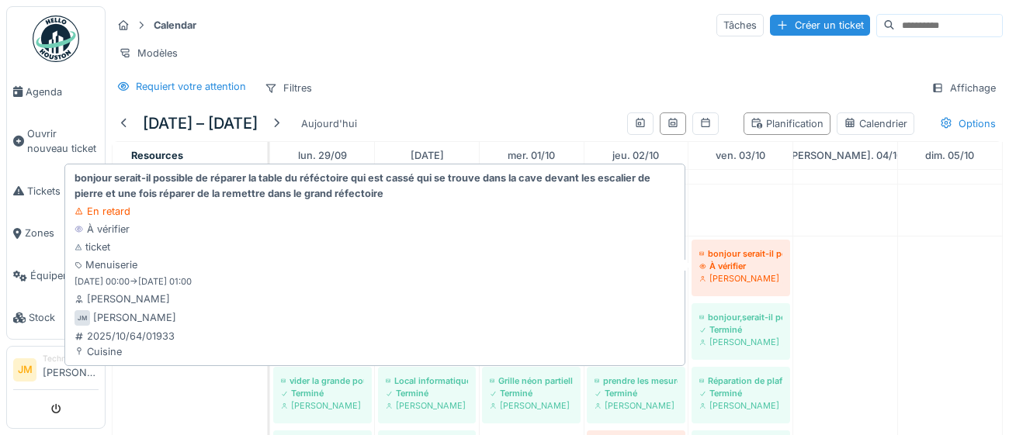
click at [731, 270] on div "À vérifier" at bounding box center [740, 266] width 83 height 12
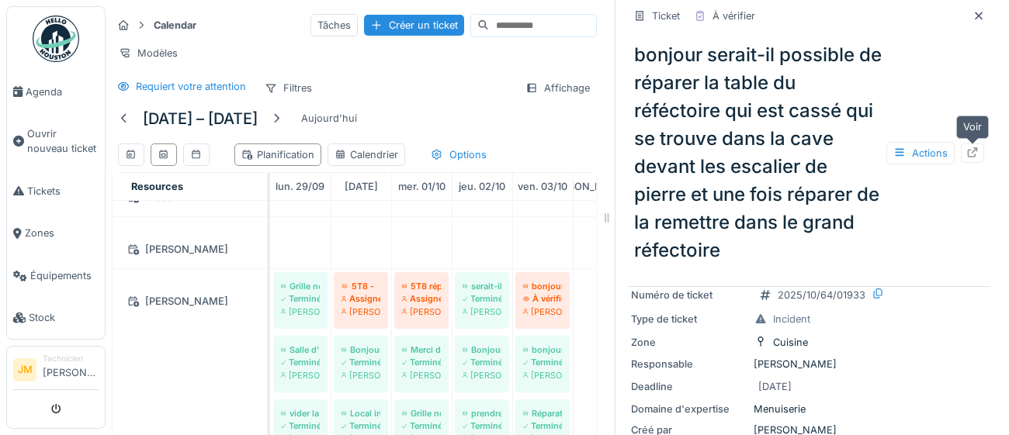
click at [977, 156] on icon at bounding box center [972, 152] width 12 height 10
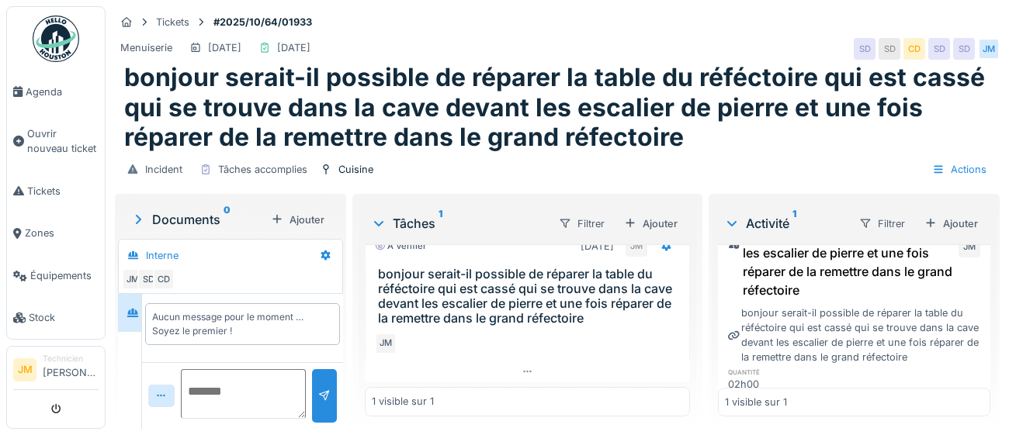
scroll to position [112, 0]
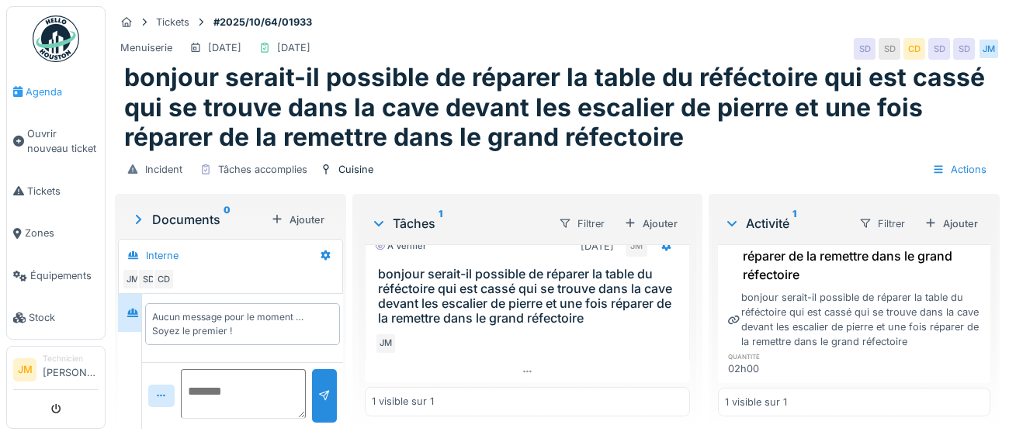
click at [36, 94] on span "Agenda" at bounding box center [62, 92] width 73 height 15
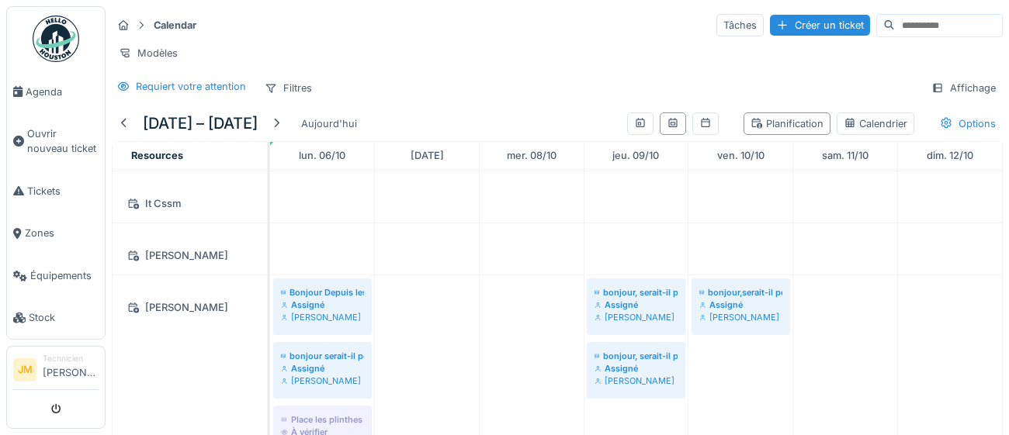
scroll to position [331, 0]
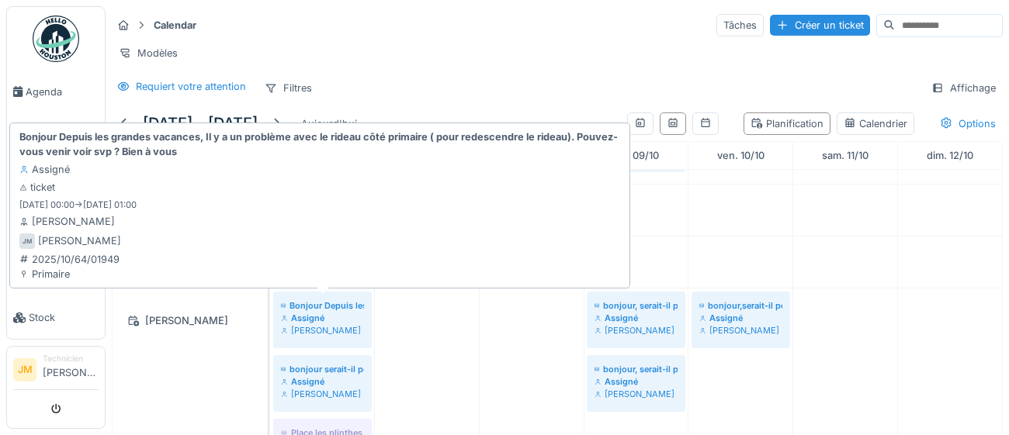
click at [310, 315] on div "Assigné" at bounding box center [322, 318] width 83 height 12
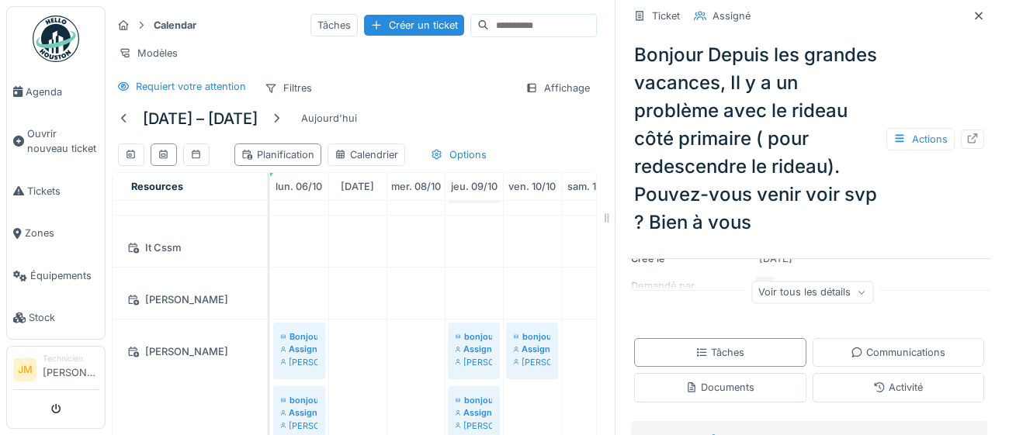
scroll to position [196, 0]
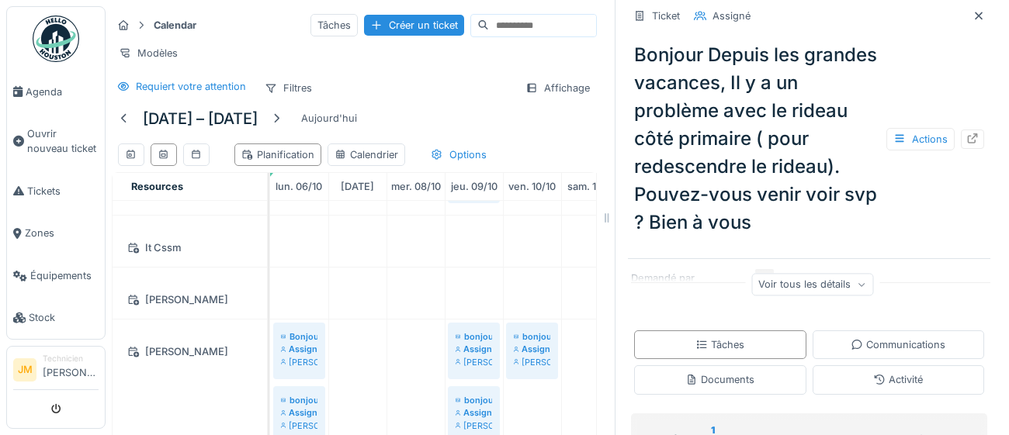
click at [822, 290] on div "Voir tous les détails" at bounding box center [812, 284] width 122 height 23
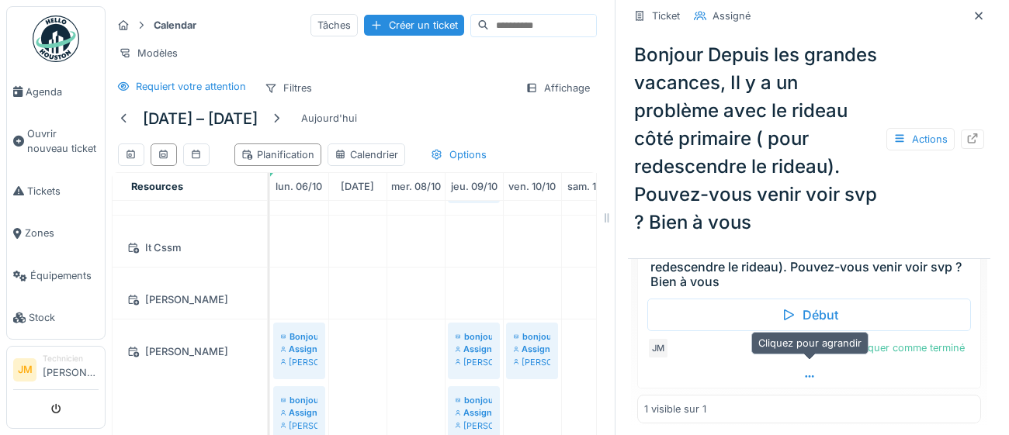
scroll to position [513, 0]
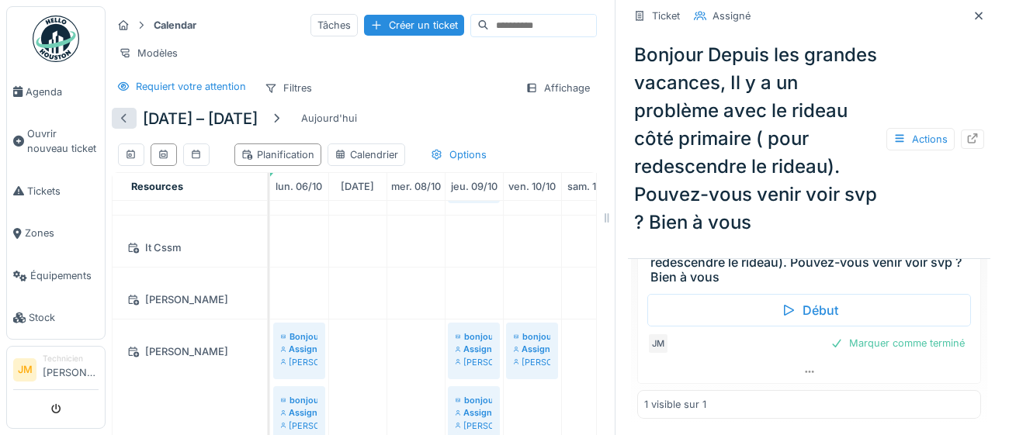
click at [126, 123] on div at bounding box center [124, 118] width 12 height 15
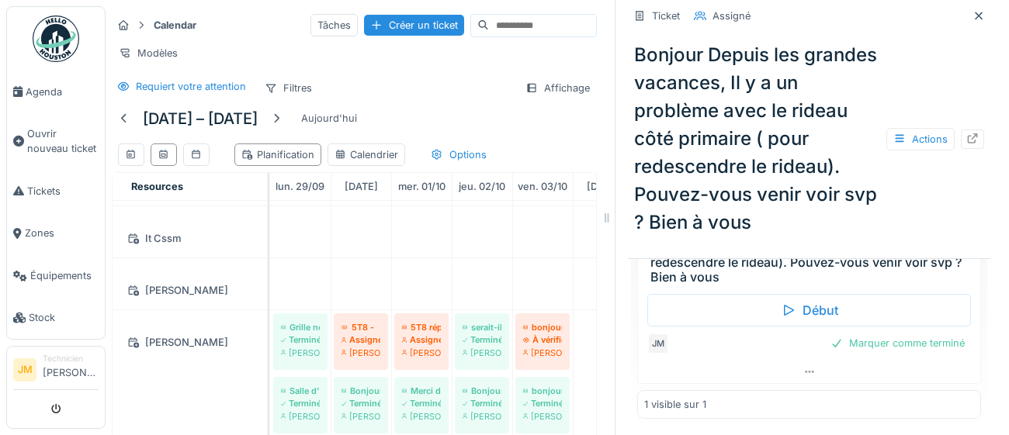
scroll to position [248, 0]
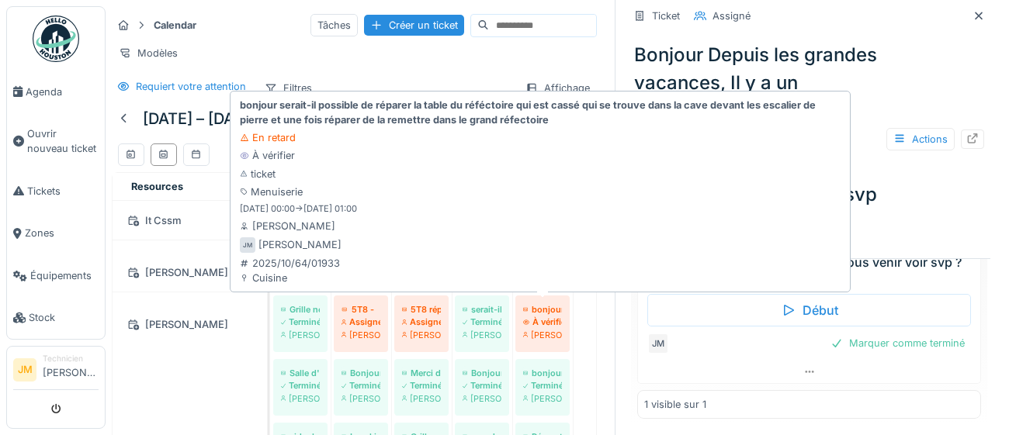
click at [549, 336] on div "[PERSON_NAME]" at bounding box center [542, 335] width 39 height 12
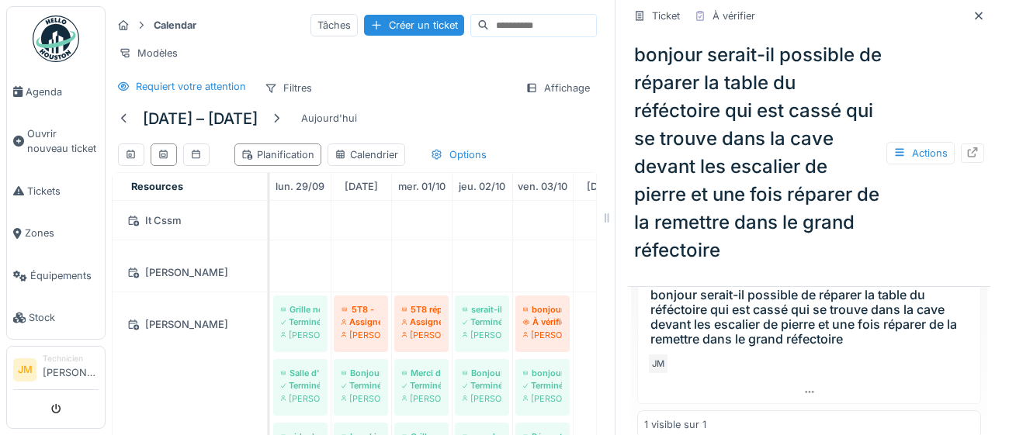
scroll to position [546, 0]
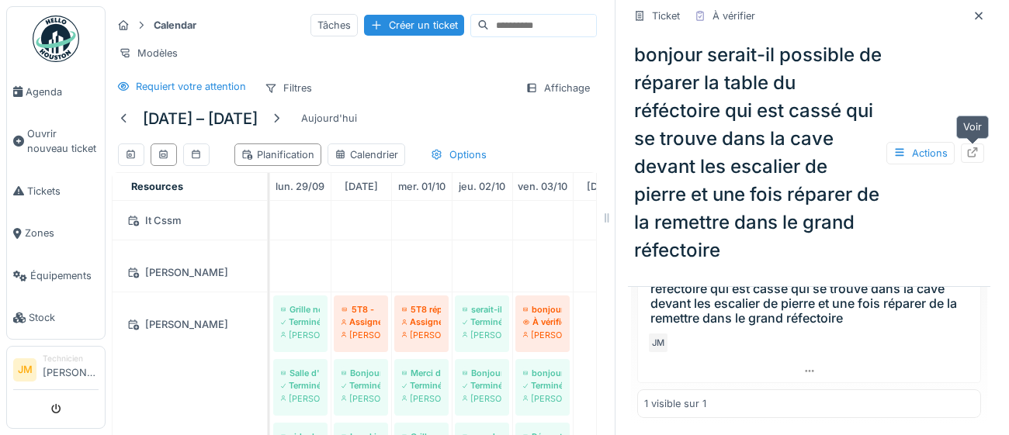
click at [973, 153] on icon at bounding box center [972, 152] width 12 height 10
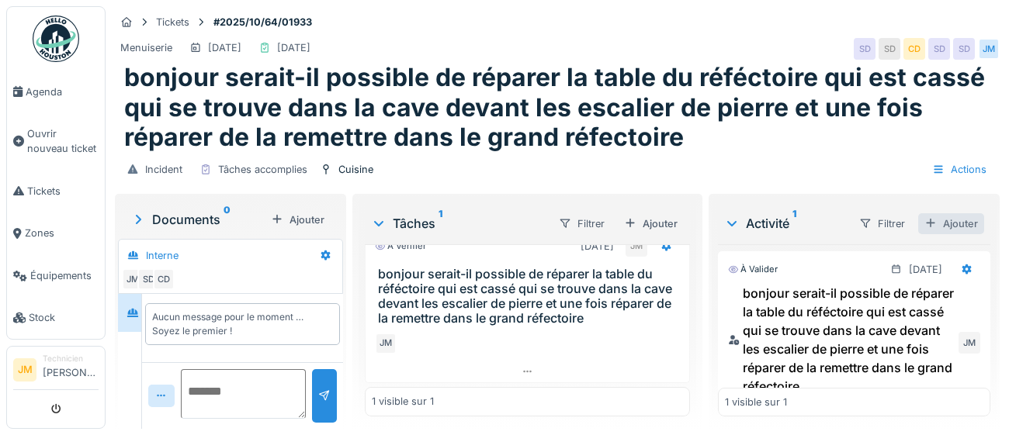
click at [959, 230] on div "Ajouter" at bounding box center [951, 223] width 66 height 21
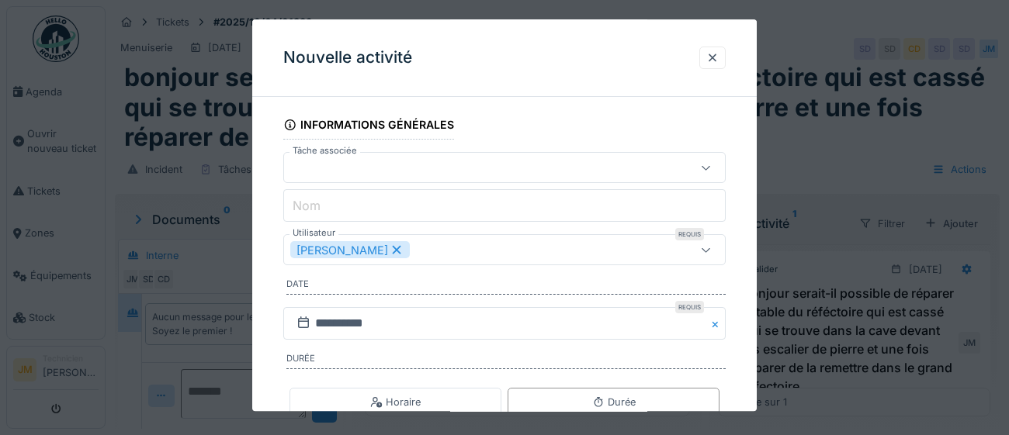
scroll to position [250, 0]
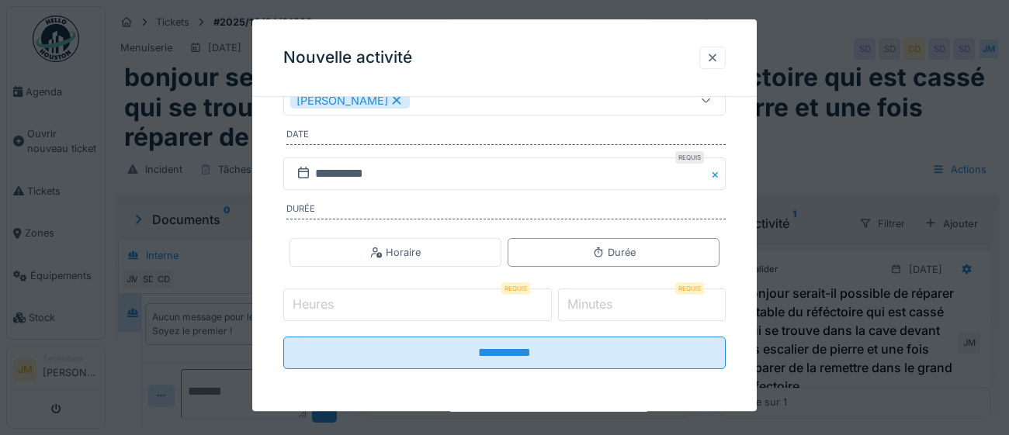
click at [718, 61] on div at bounding box center [712, 57] width 12 height 15
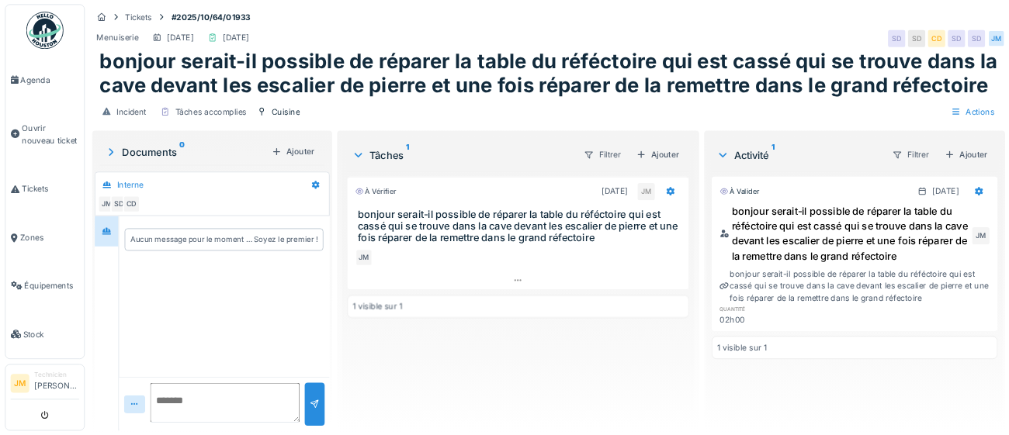
scroll to position [0, 0]
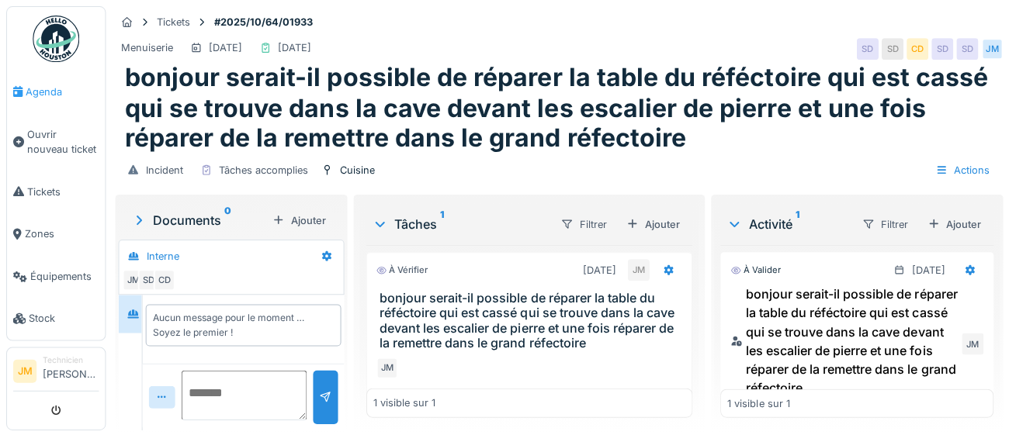
click at [47, 97] on span "Agenda" at bounding box center [62, 92] width 73 height 15
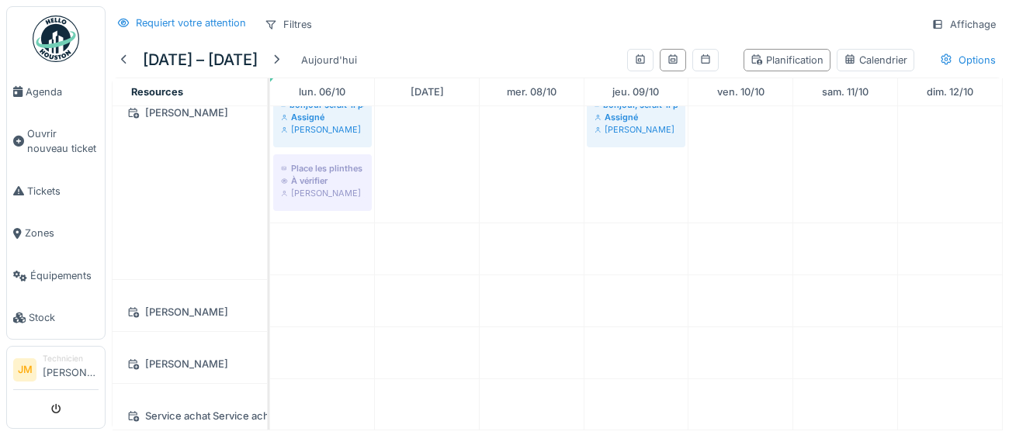
scroll to position [342, 0]
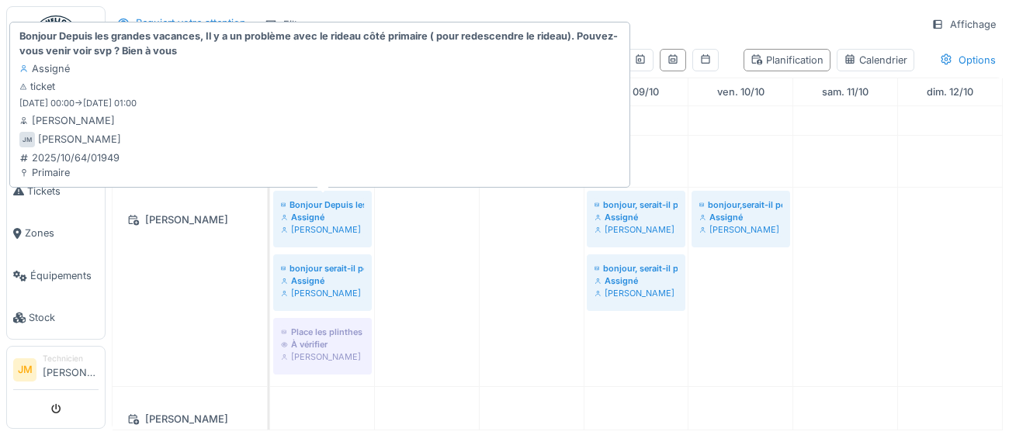
click at [295, 211] on div "Assigné" at bounding box center [322, 217] width 83 height 12
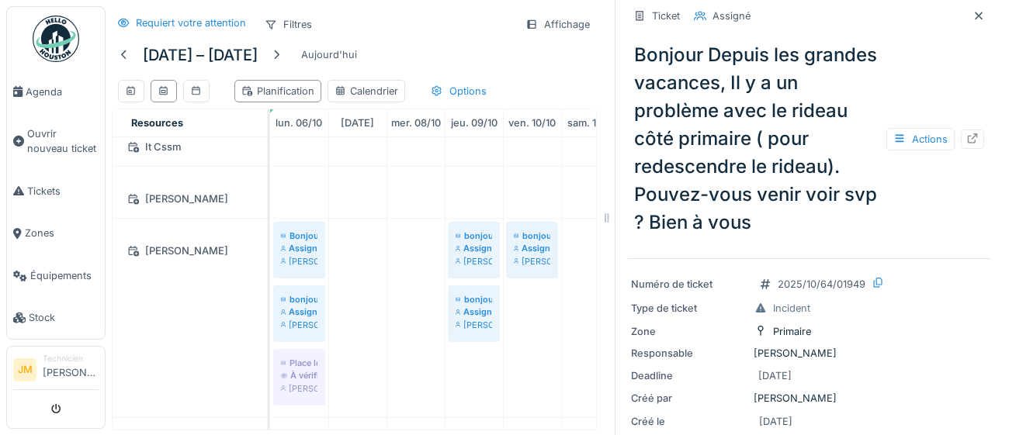
scroll to position [21, 0]
